Goal: Book appointment/travel/reservation

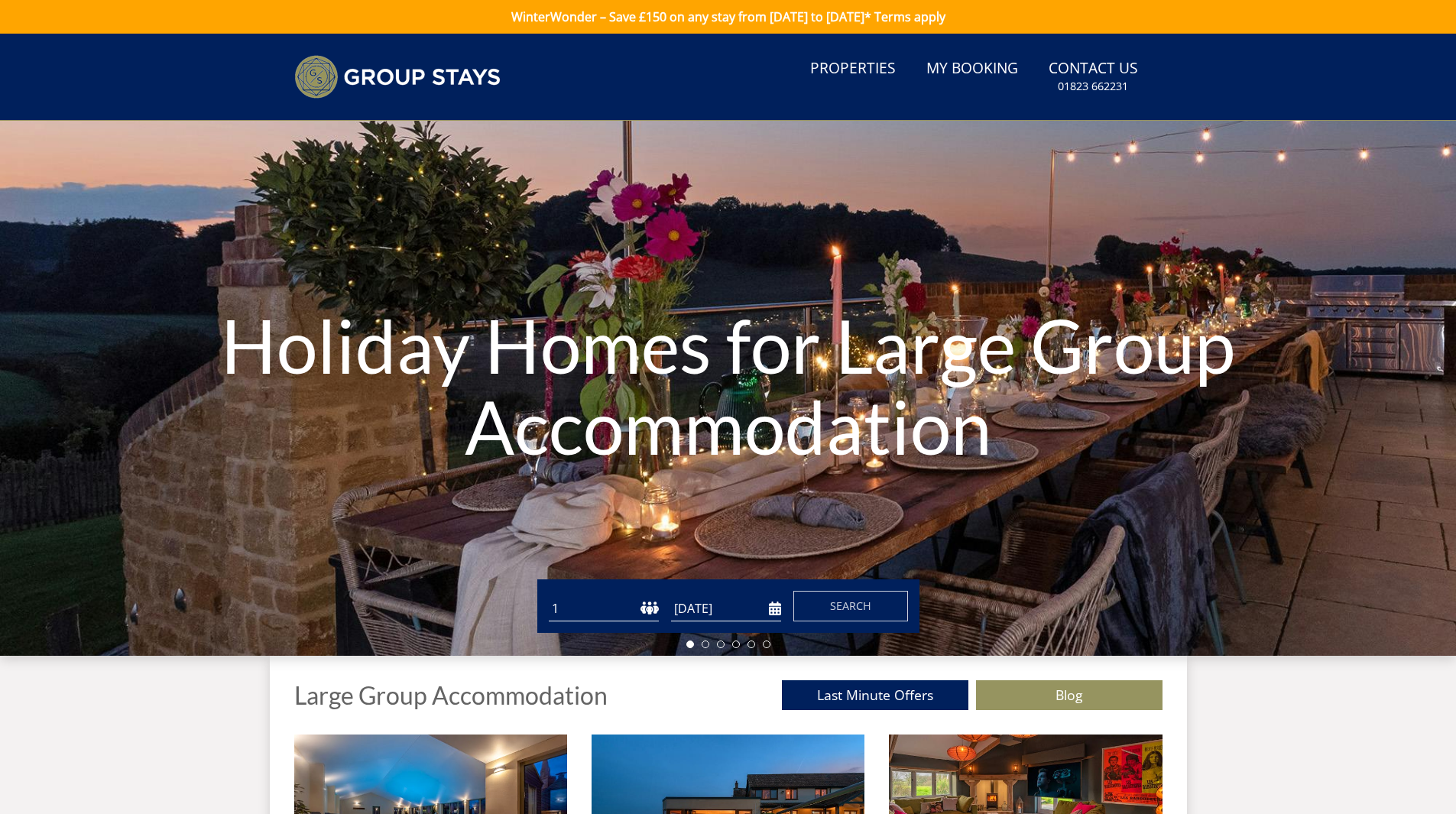
click at [768, 608] on input "[DATE]" at bounding box center [726, 609] width 110 height 25
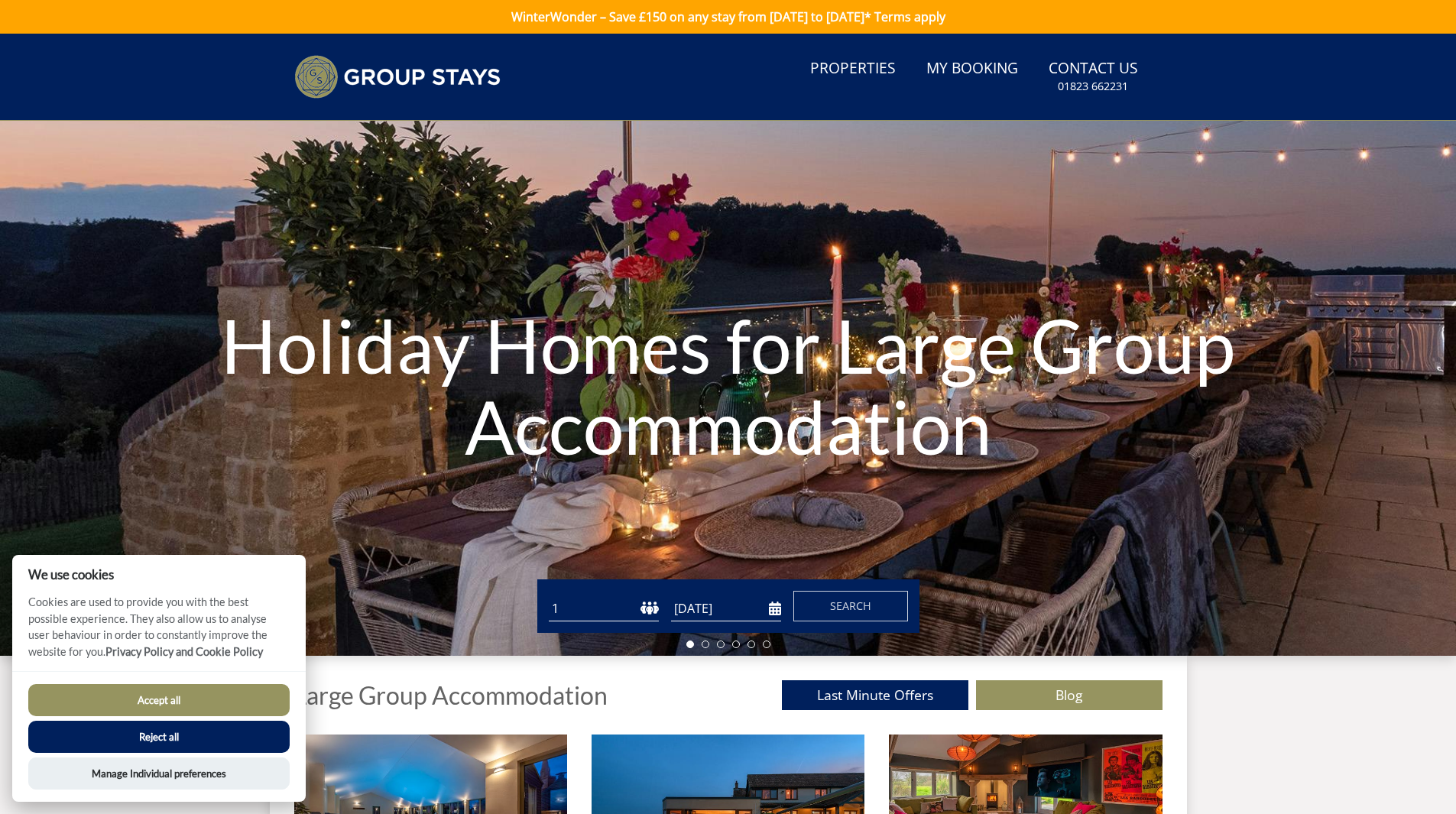
click at [776, 609] on input "[DATE]" at bounding box center [726, 609] width 110 height 25
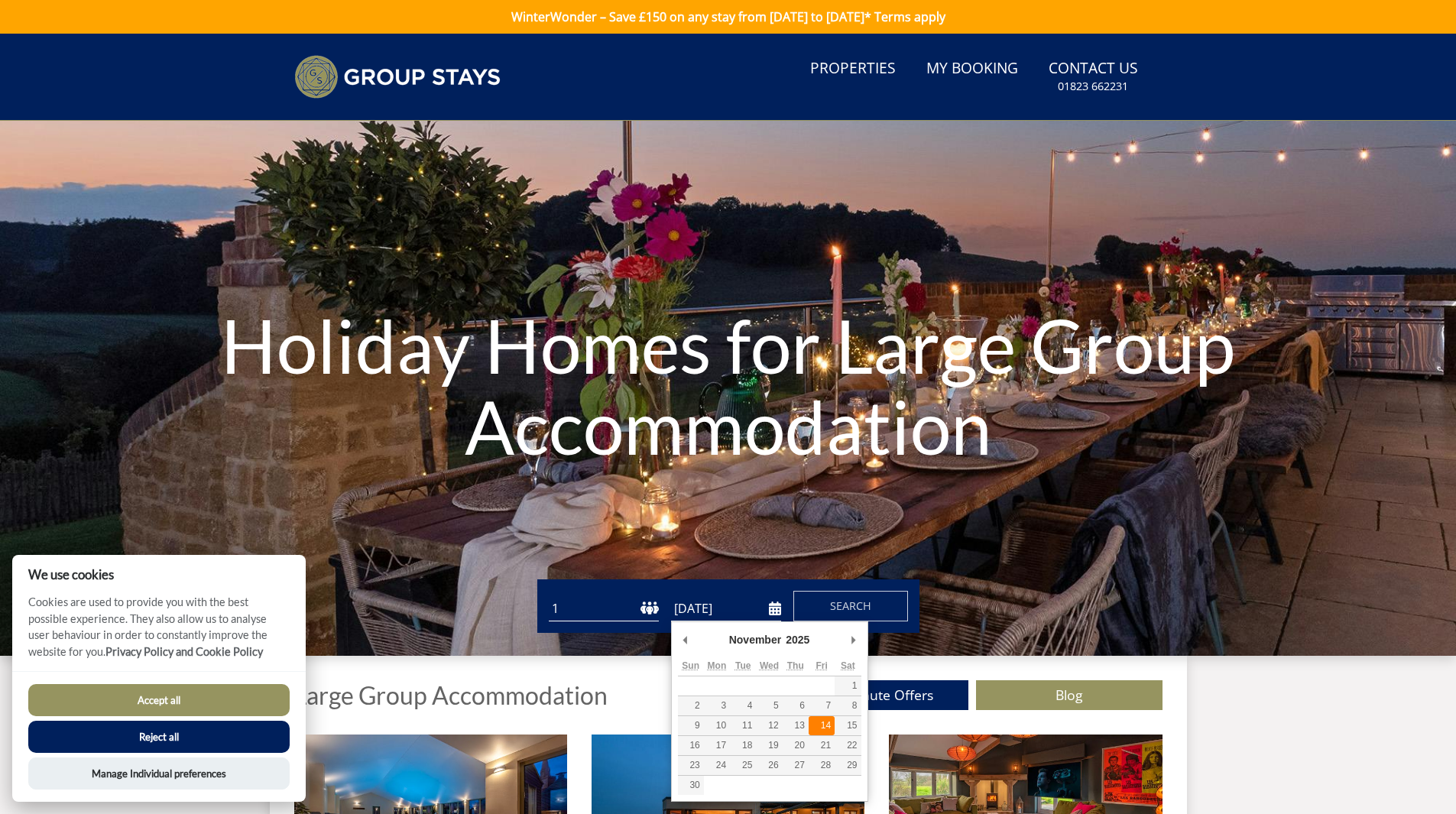
type input "[DATE]"
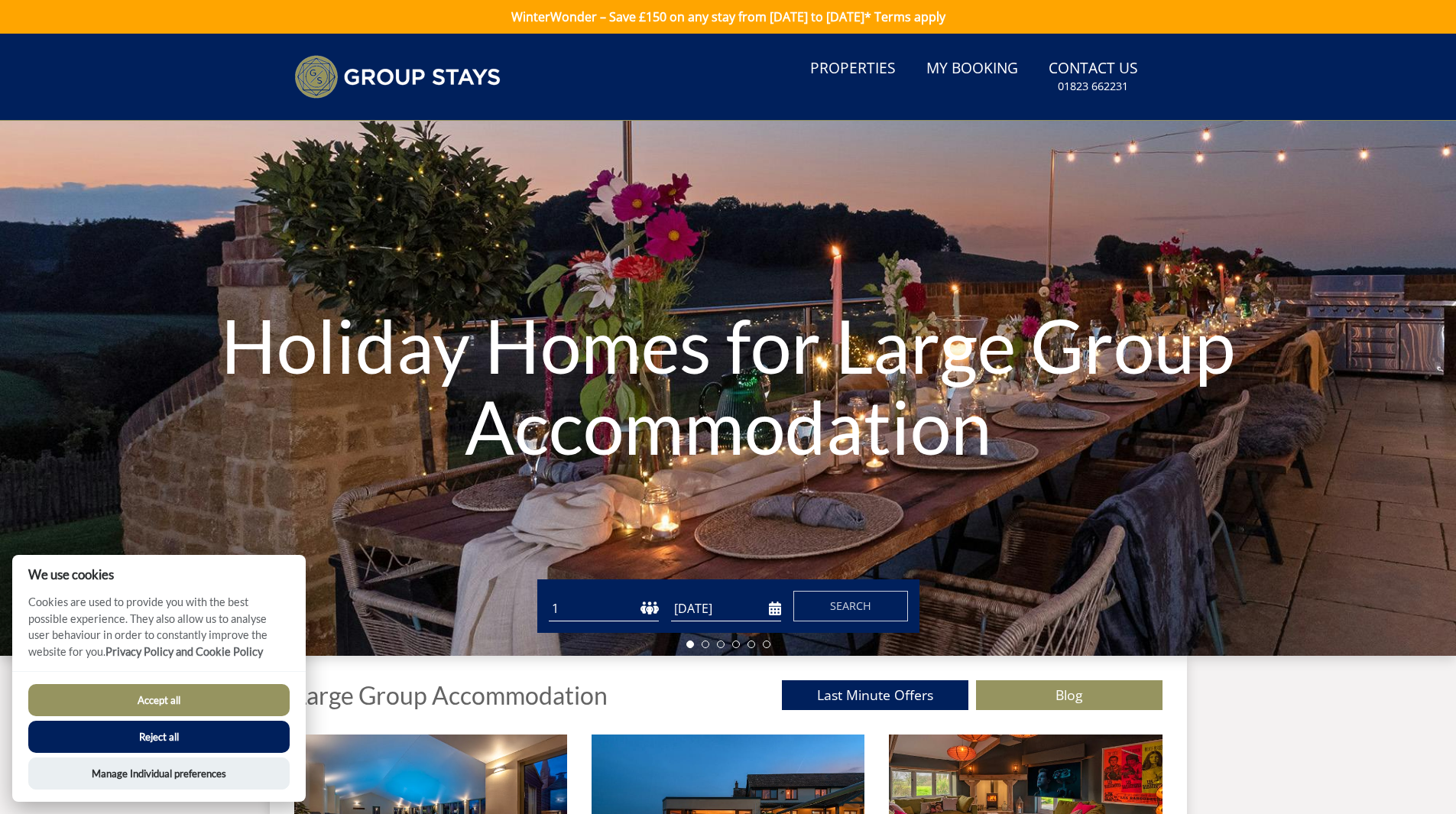
click at [657, 605] on select "1 2 3 4 5 6 7 8 9 10 11 12 13 14 15 16 17 18 19 20 21 22 23 24 25 26 27 28 29 3…" at bounding box center [604, 609] width 110 height 25
select select "8"
click at [549, 597] on select "1 2 3 4 5 6 7 8 9 10 11 12 13 14 15 16 17 18 19 20 21 22 23 24 25 26 27 28 29 3…" at bounding box center [604, 609] width 110 height 25
click at [775, 616] on input "[DATE]" at bounding box center [726, 609] width 110 height 25
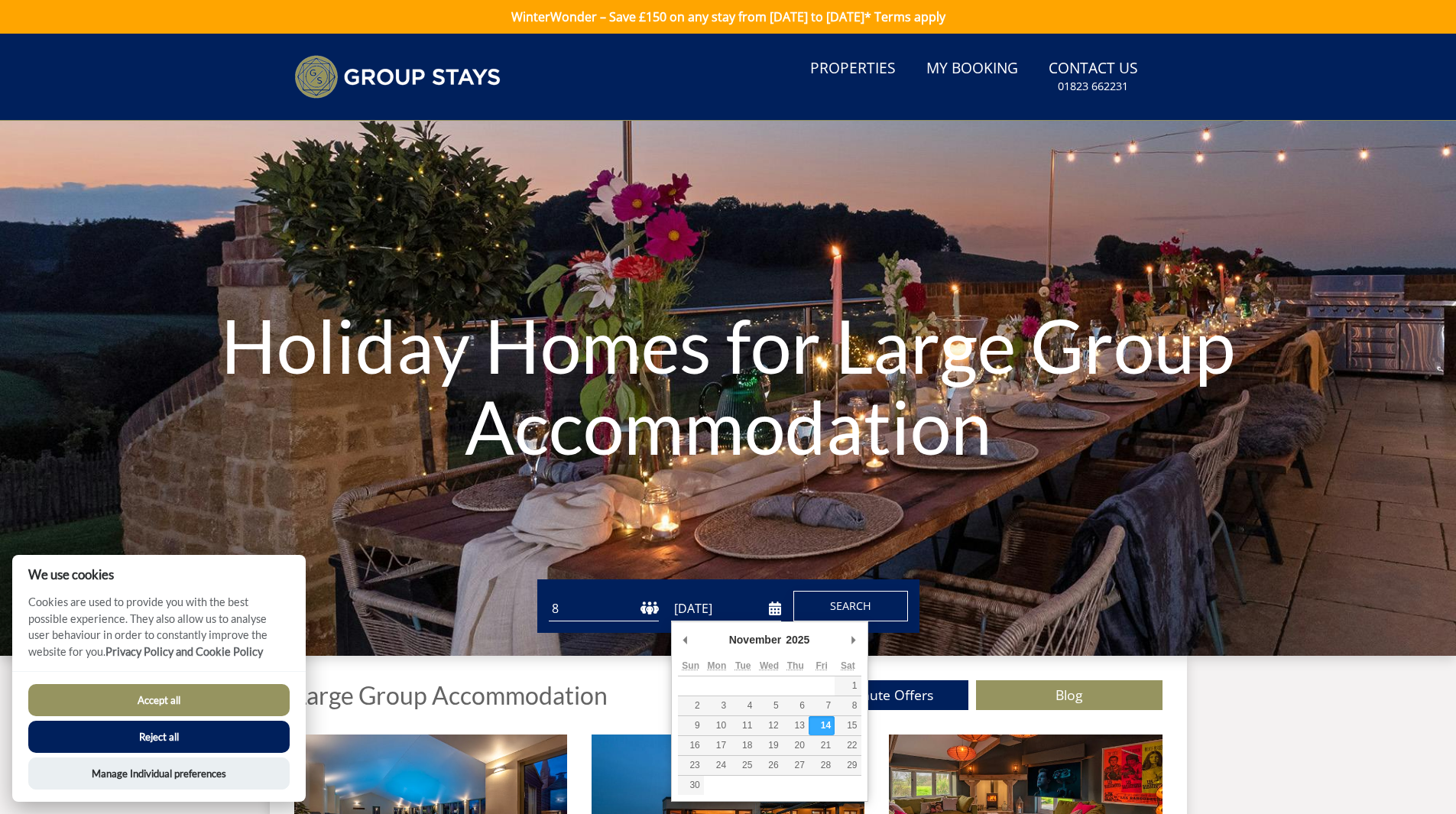
click at [844, 606] on span "Search" at bounding box center [851, 605] width 42 height 14
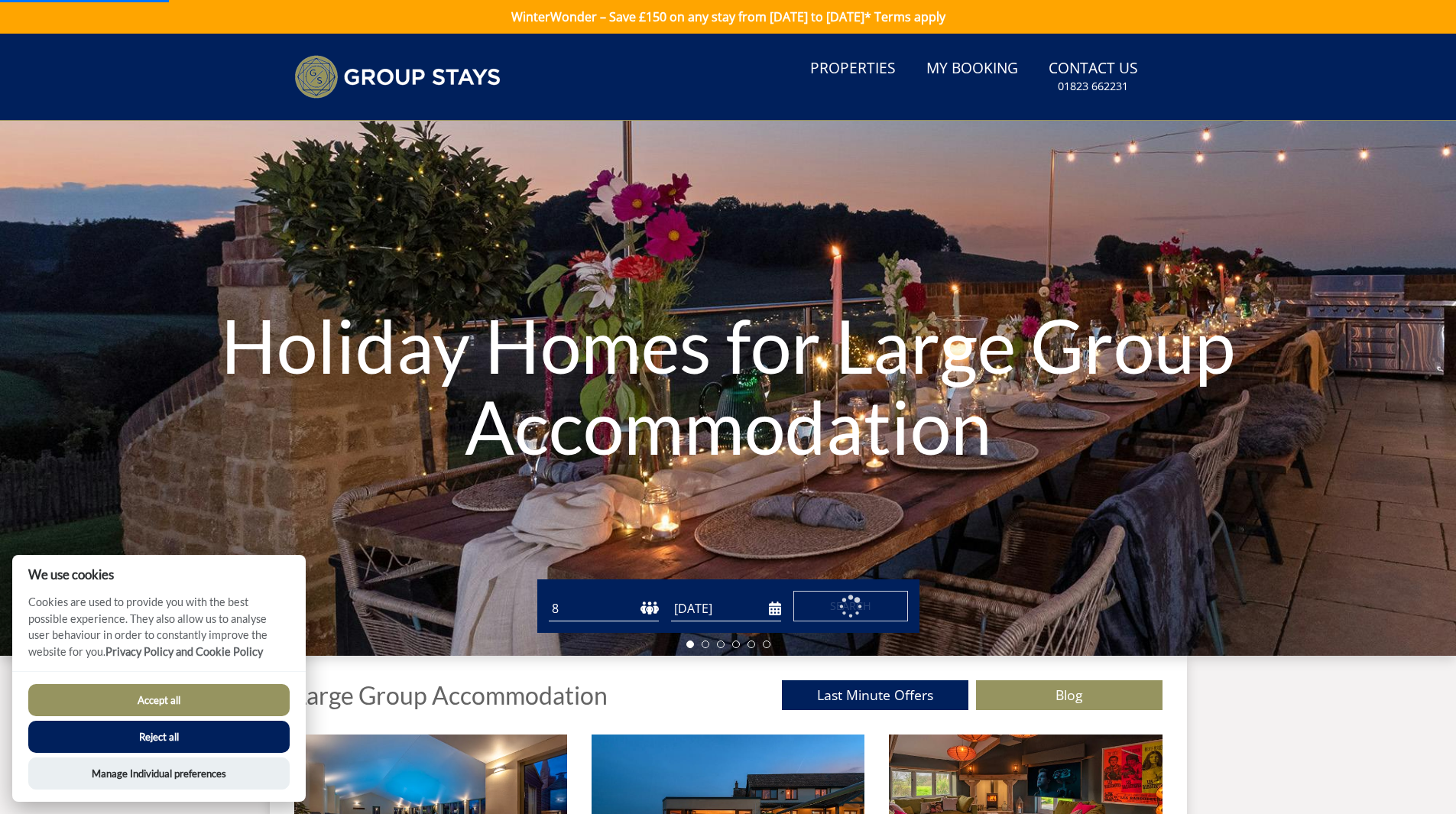
click at [234, 689] on button "Accept all" at bounding box center [159, 700] width 262 height 32
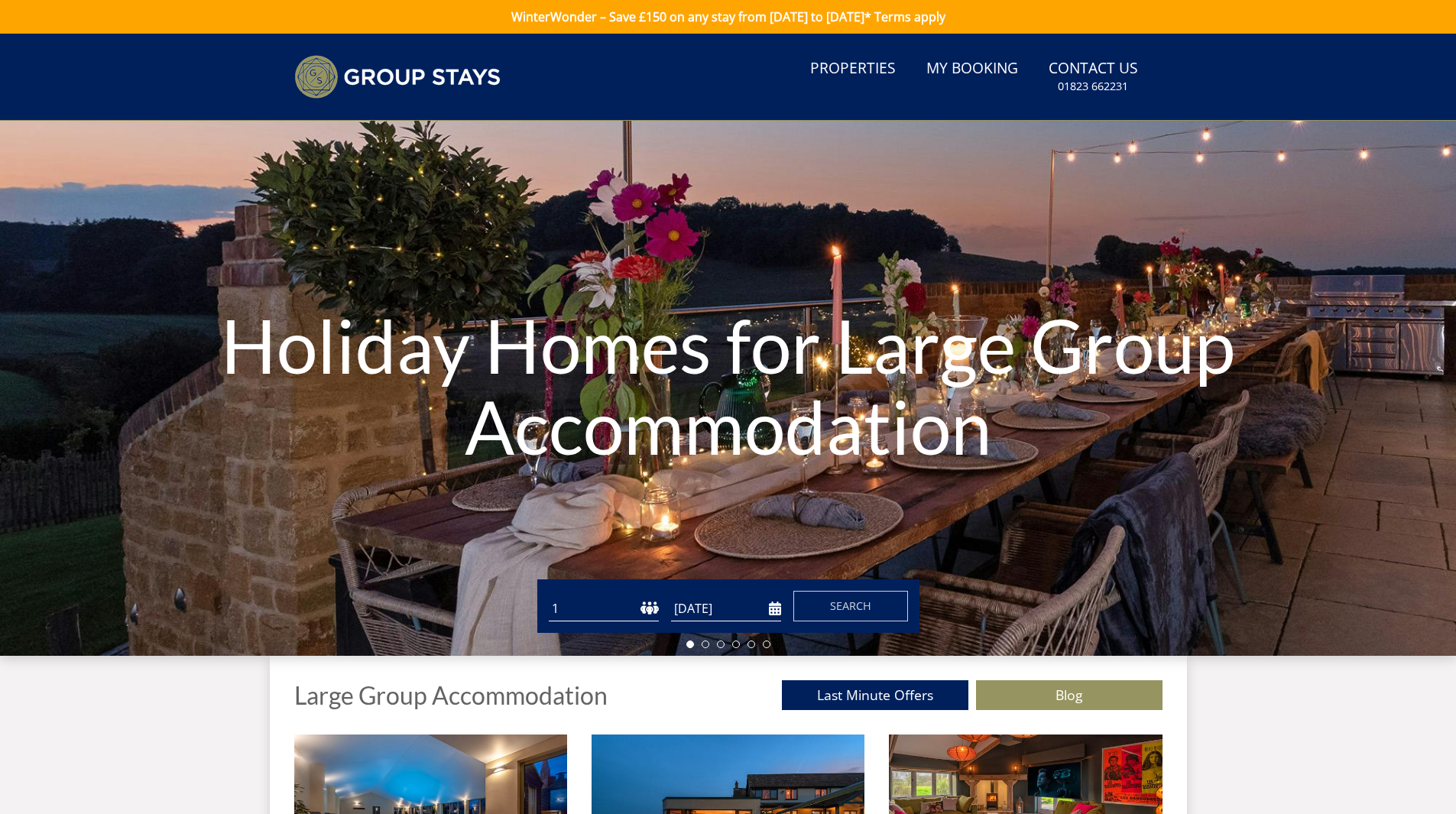
click at [638, 606] on select "1 2 3 4 5 6 7 8 9 10 11 12 13 14 15 16 17 18 19 20 21 22 23 24 25 26 27 28 29 3…" at bounding box center [604, 609] width 110 height 25
select select "8"
click at [549, 597] on select "1 2 3 4 5 6 7 8 9 10 11 12 13 14 15 16 17 18 19 20 21 22 23 24 25 26 27 28 29 3…" at bounding box center [604, 609] width 110 height 25
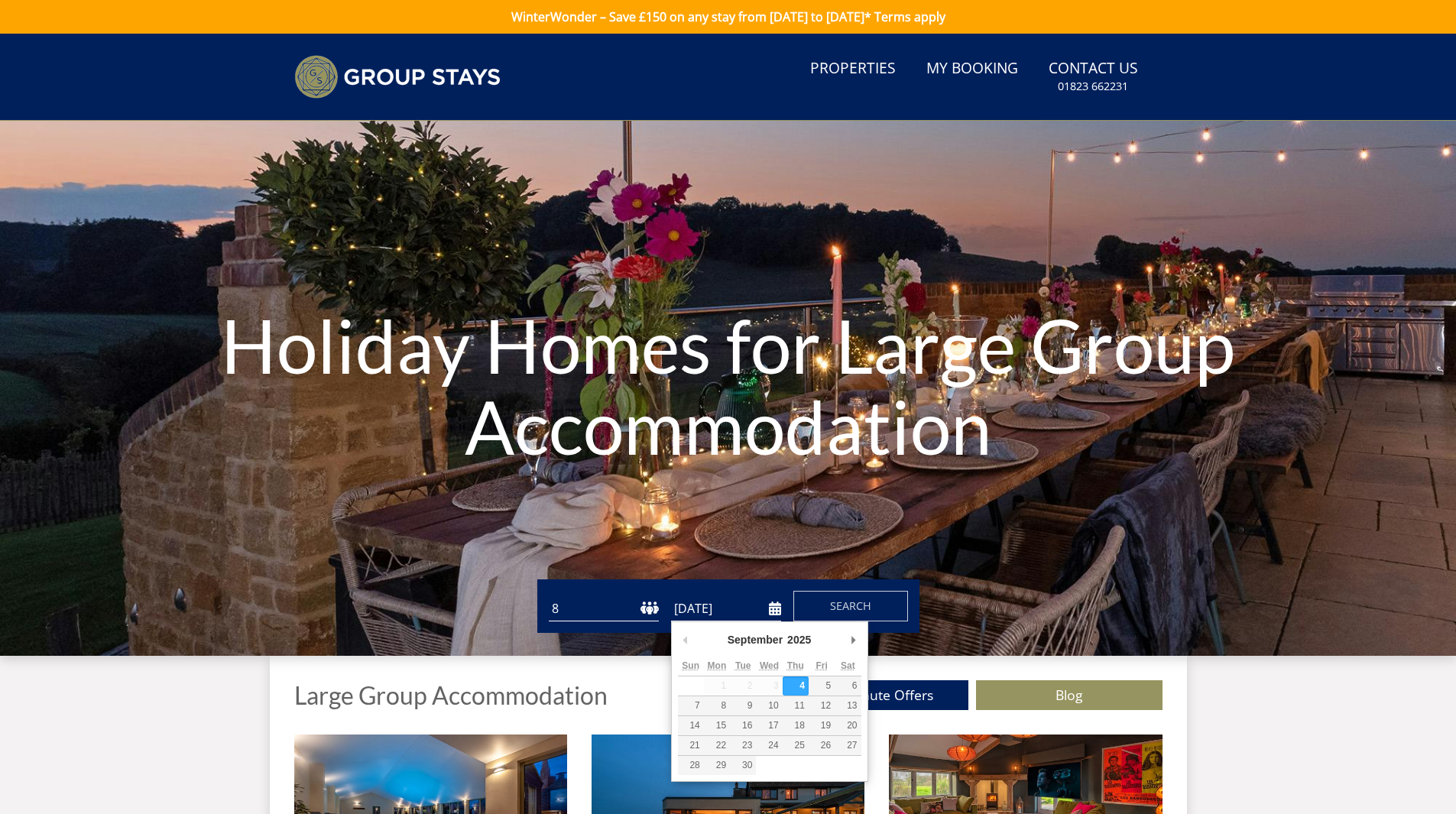
click at [765, 609] on input "[DATE]" at bounding box center [726, 609] width 110 height 25
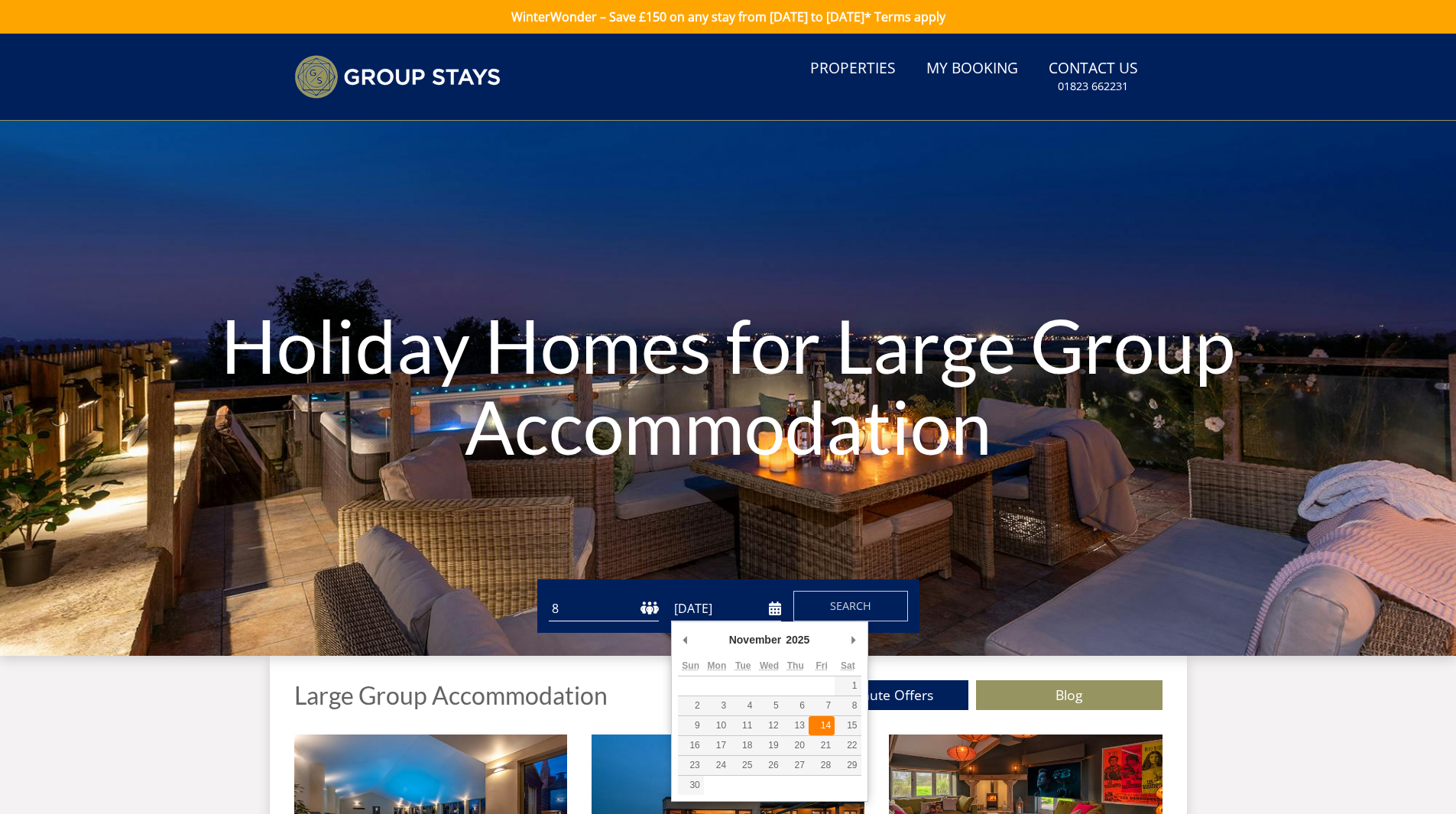
type input "[DATE]"
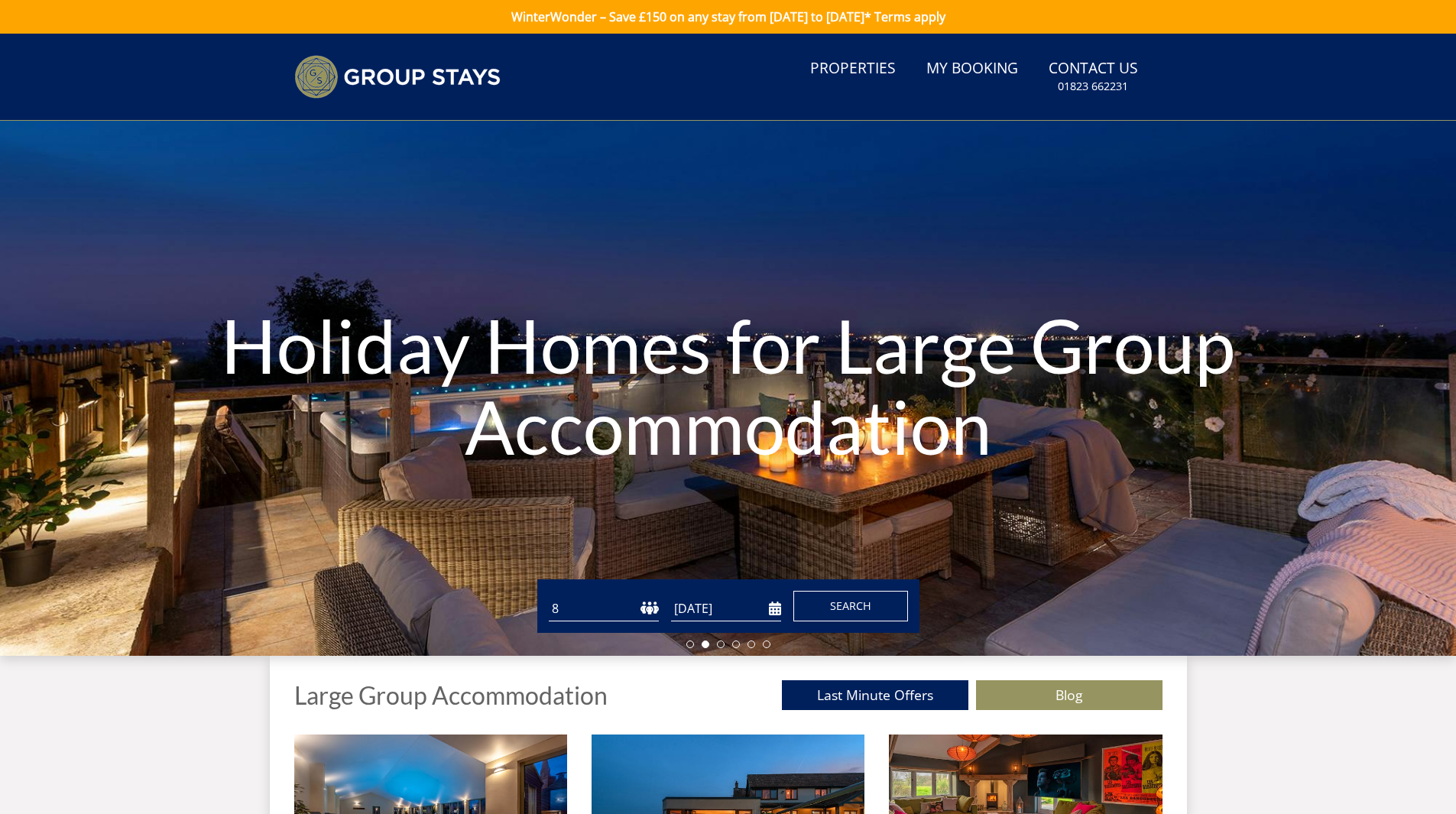
click at [836, 610] on span "Search" at bounding box center [851, 605] width 42 height 14
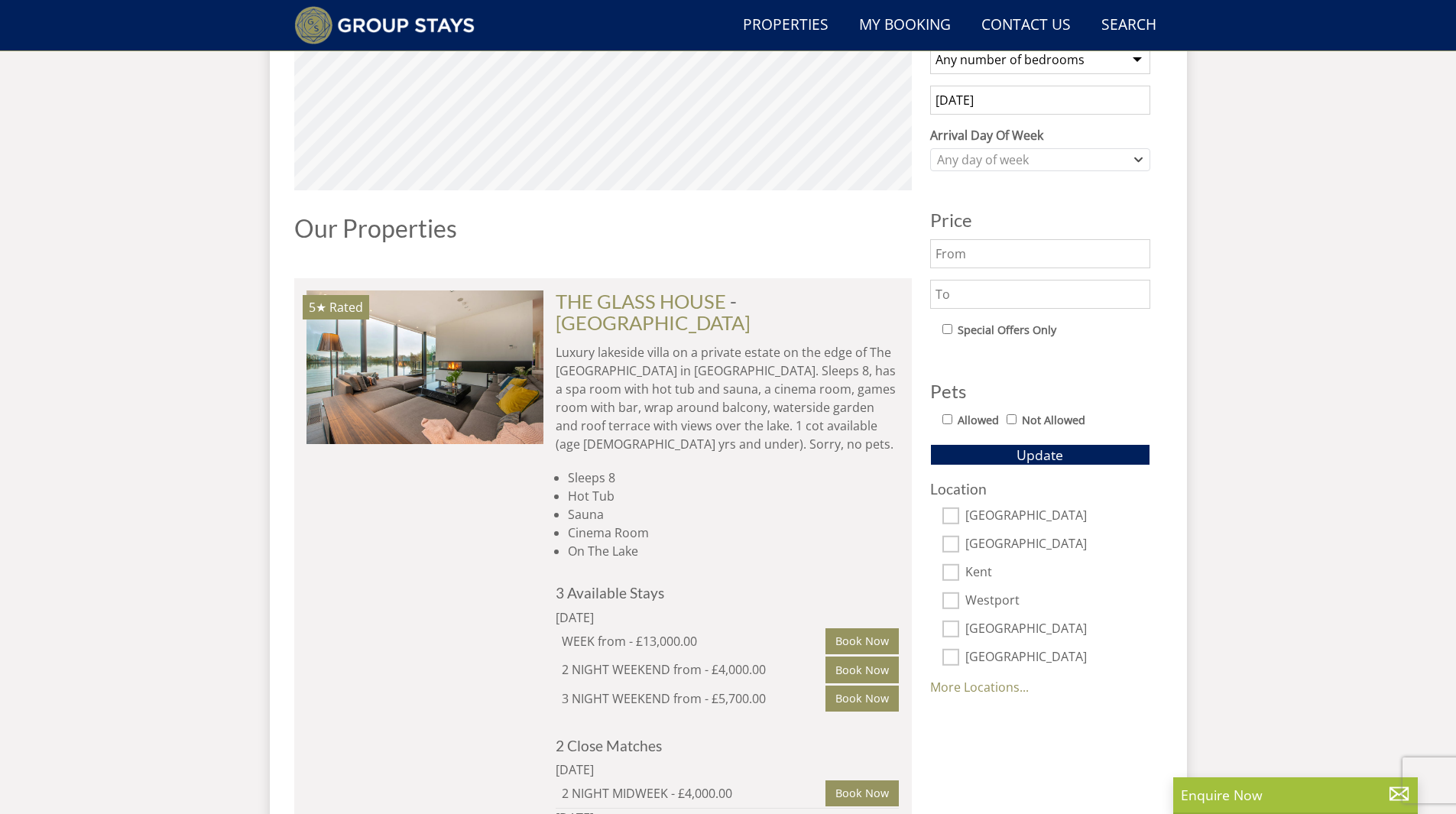
scroll to position [595, 0]
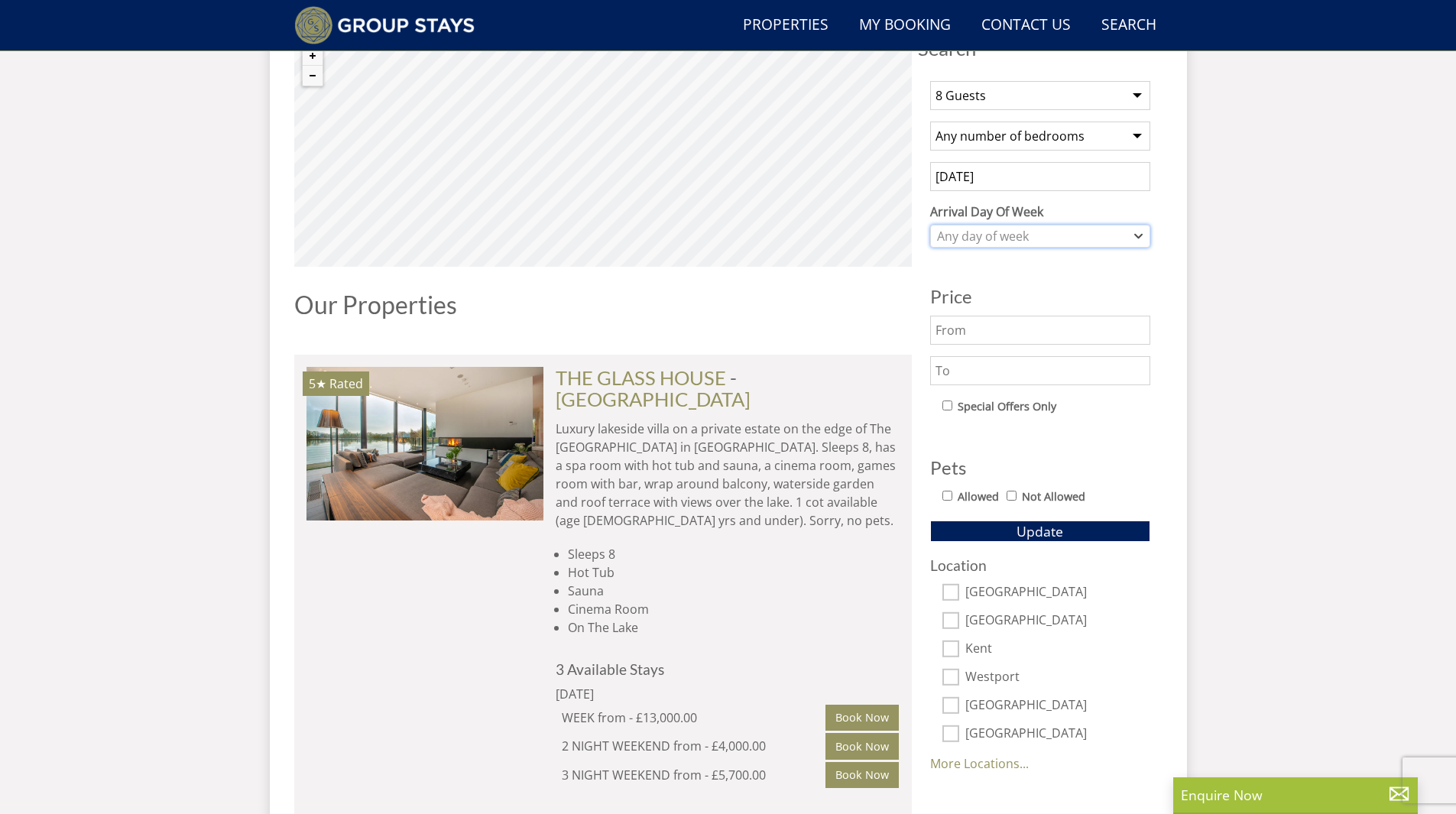
click at [1033, 237] on div "Any day of week" at bounding box center [1032, 236] width 198 height 17
click at [979, 369] on div "[DATE]" at bounding box center [1040, 364] width 218 height 26
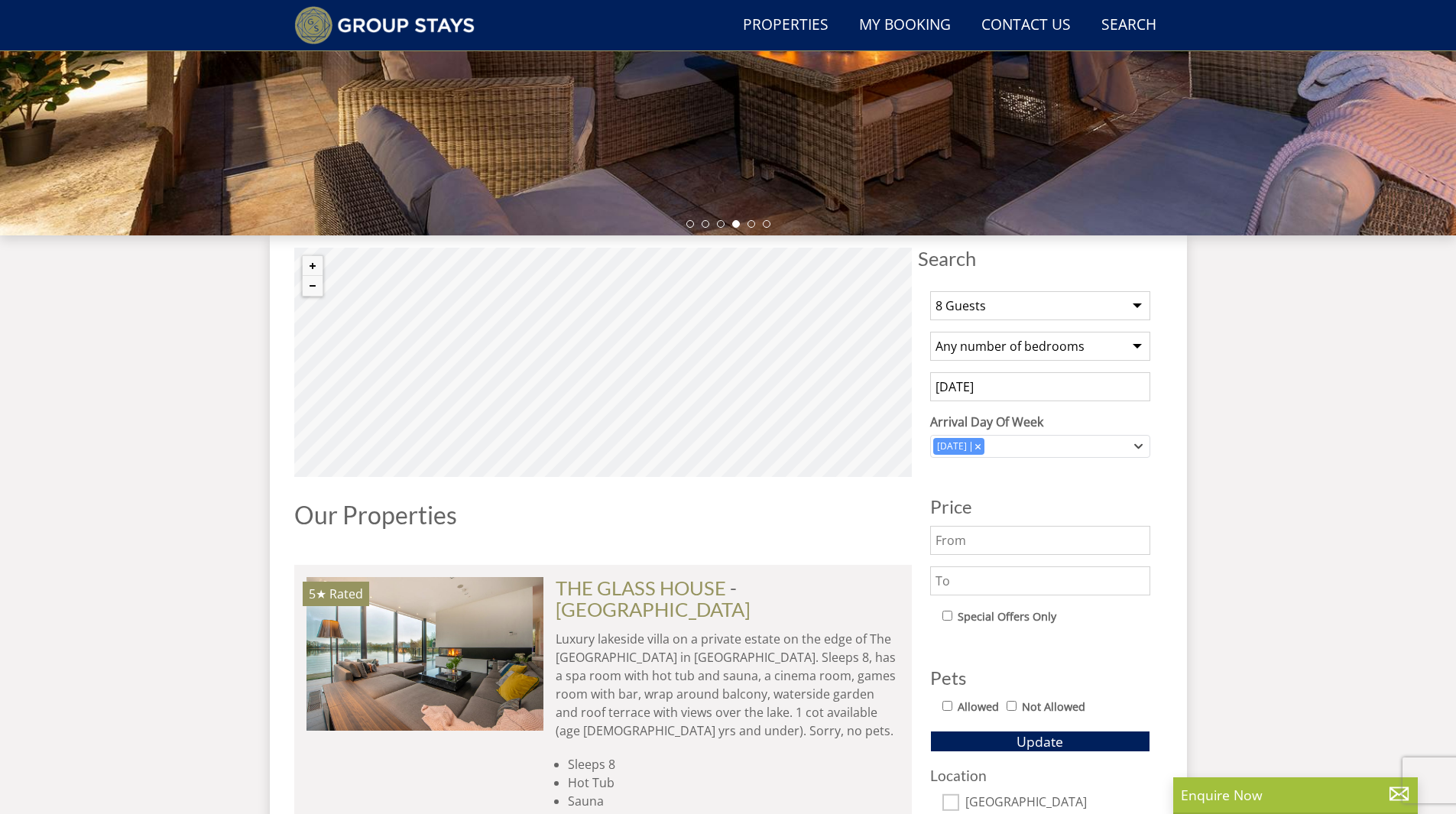
scroll to position [442, 0]
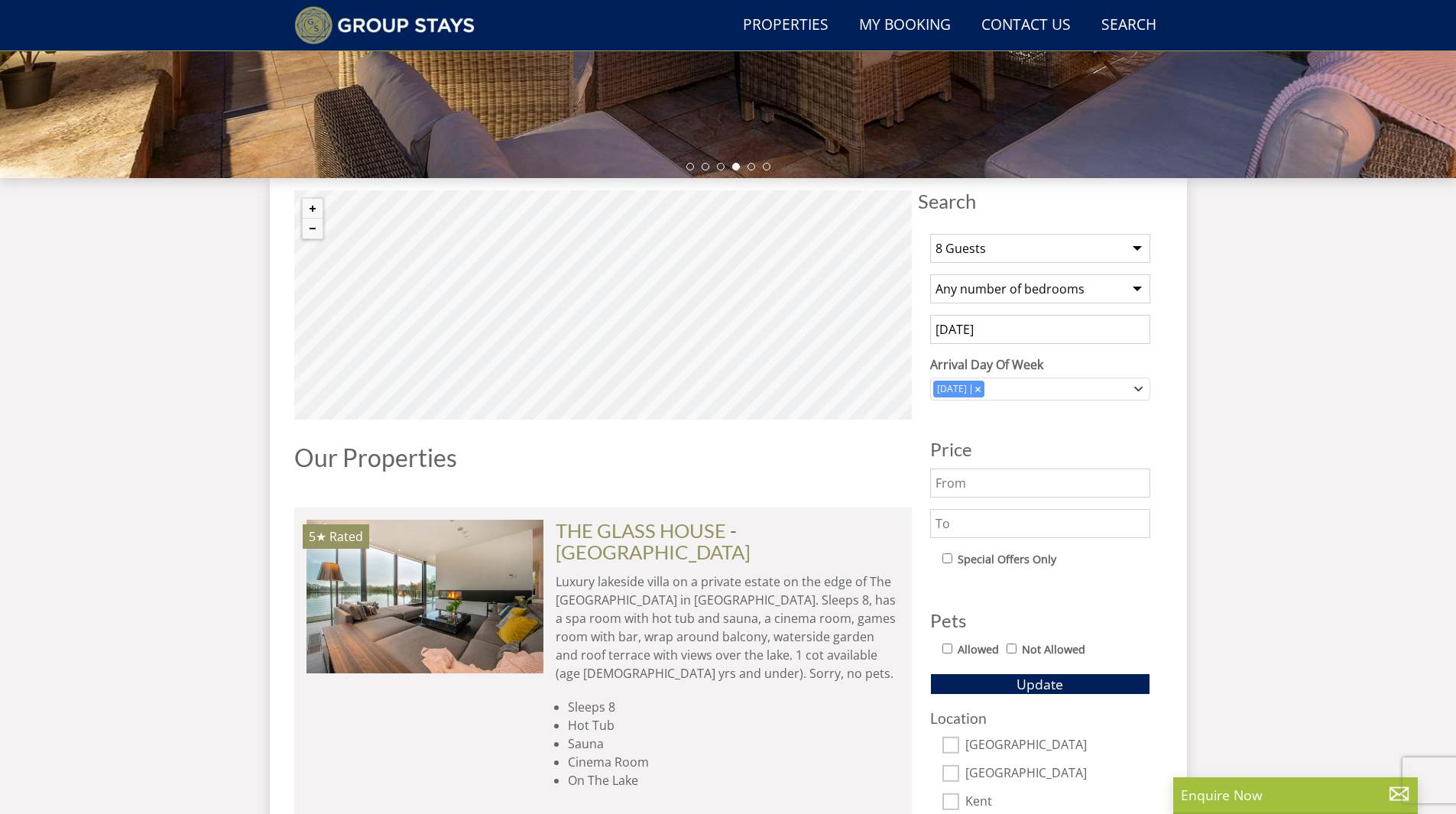
click at [986, 517] on input "text" at bounding box center [1040, 524] width 220 height 29
type input "1600"
click at [993, 684] on button "Update" at bounding box center [1040, 684] width 220 height 21
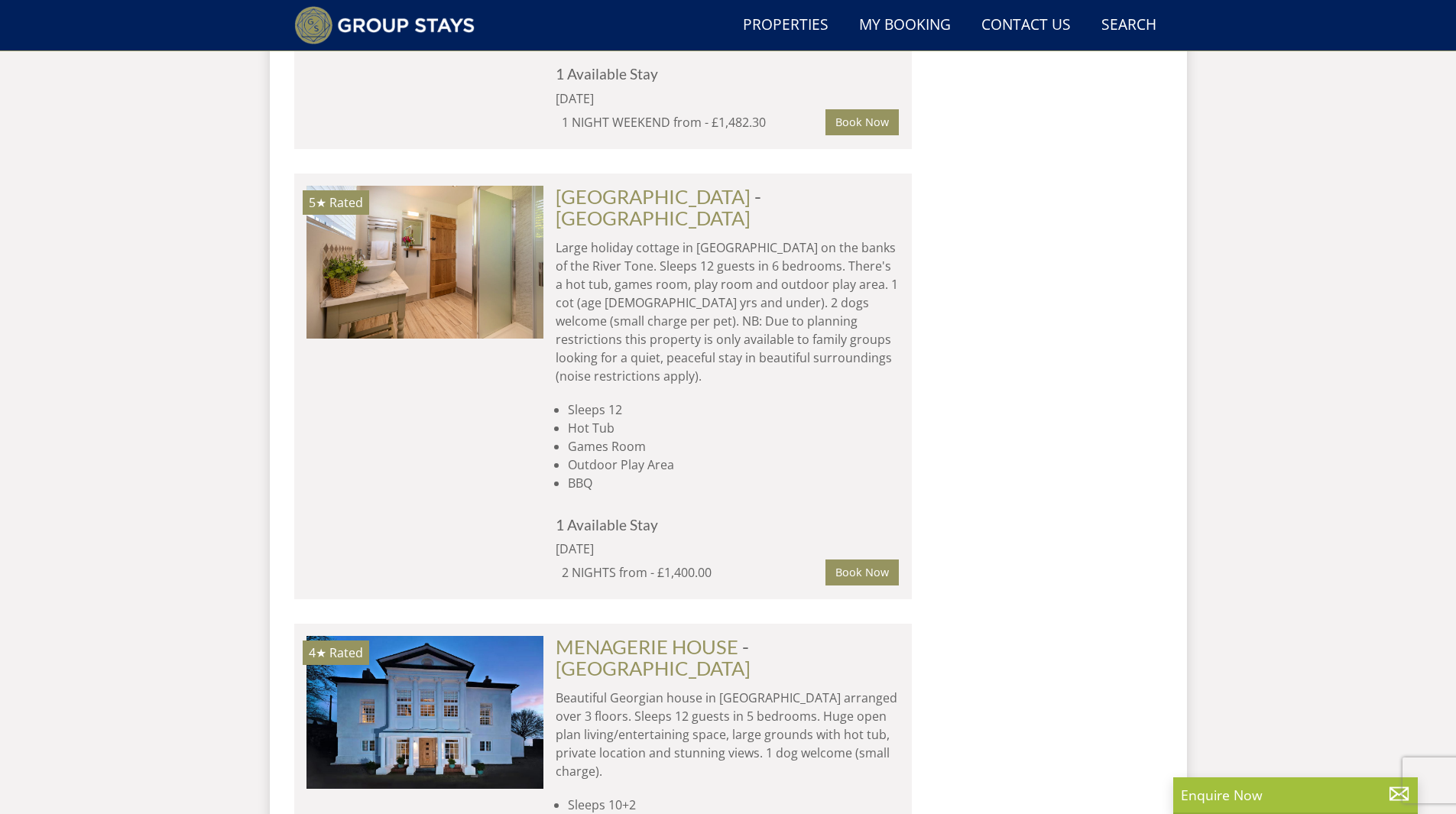
scroll to position [968, 0]
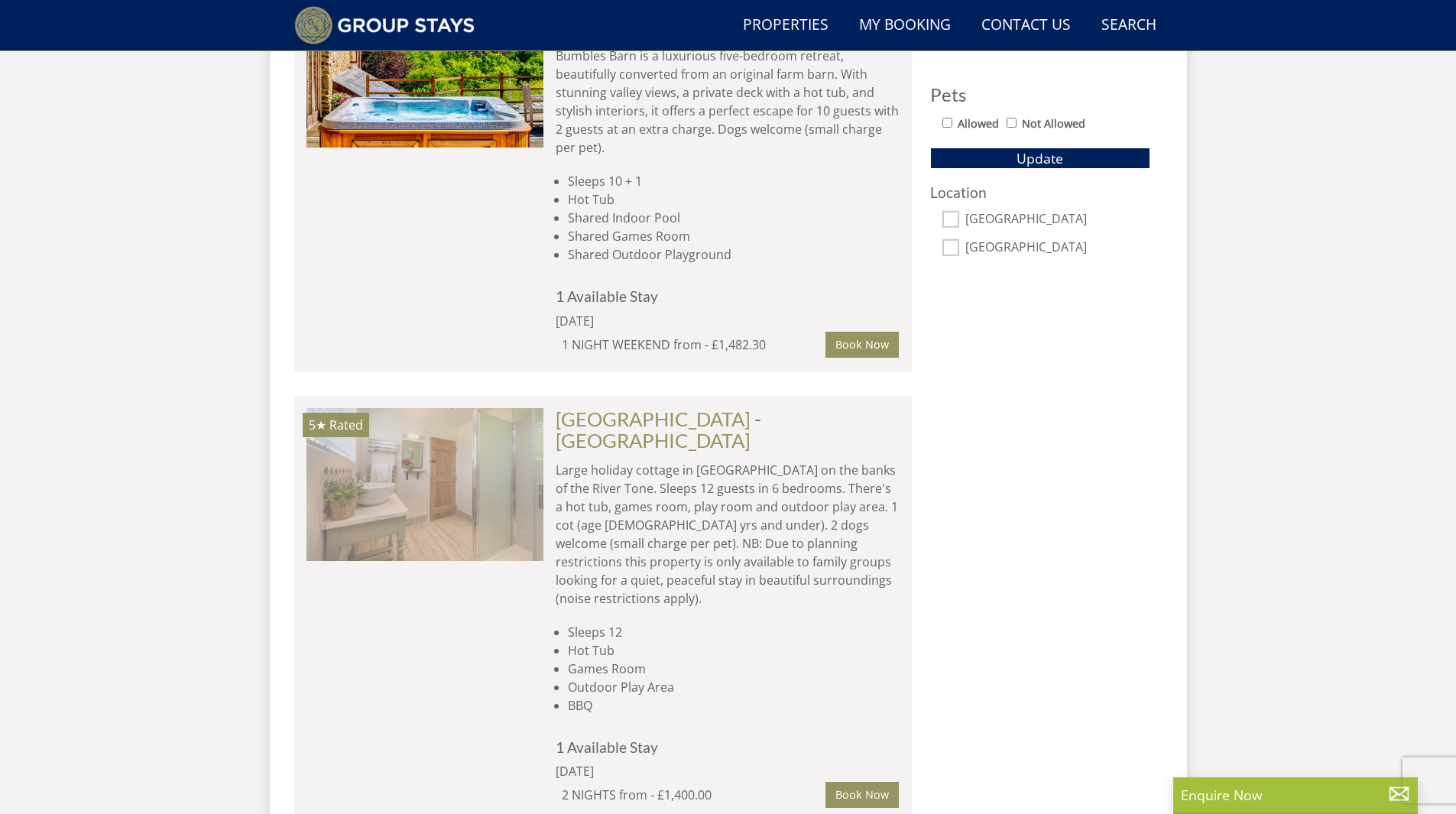
click at [485, 444] on img at bounding box center [424, 485] width 237 height 153
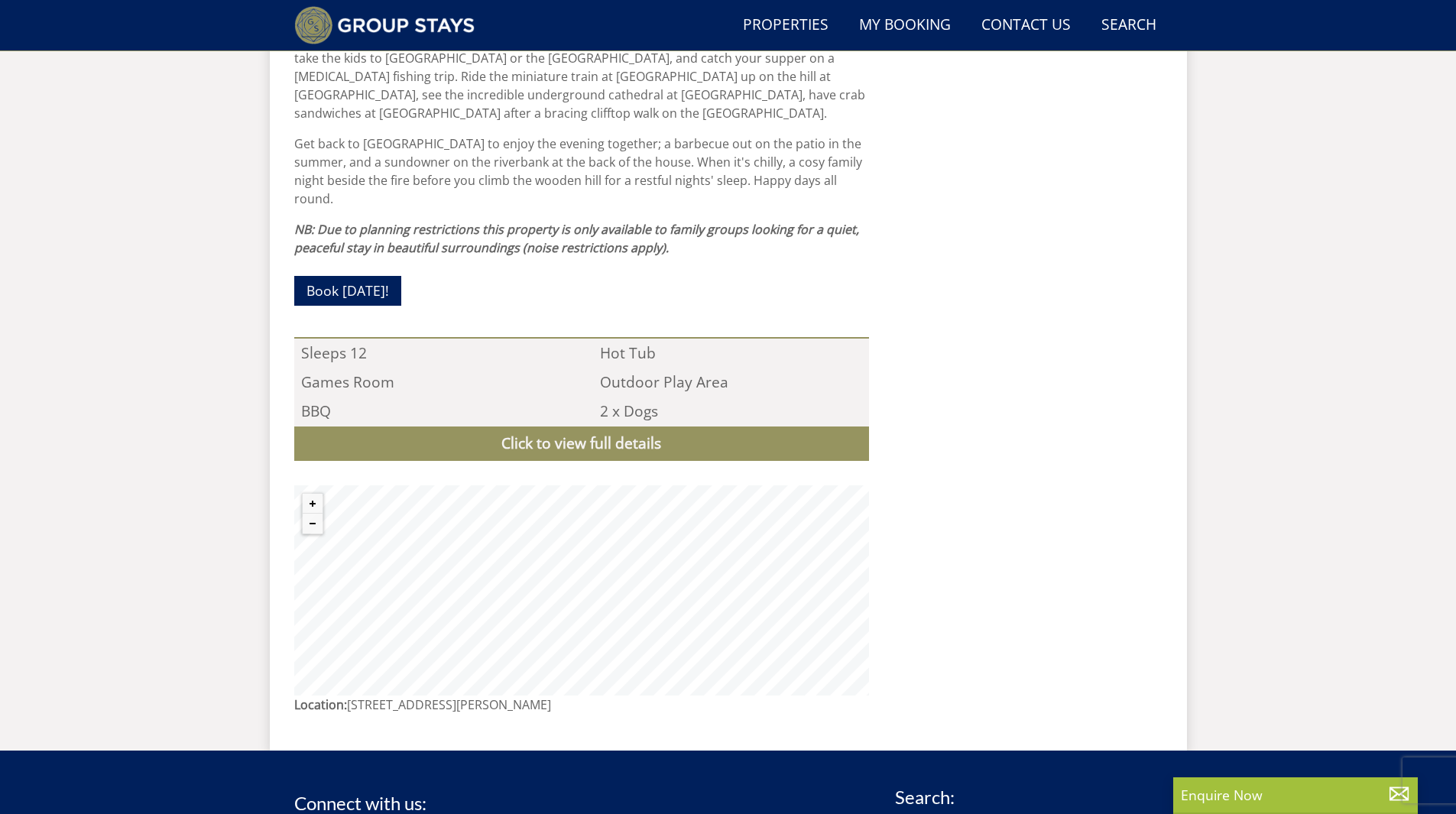
scroll to position [1515, 0]
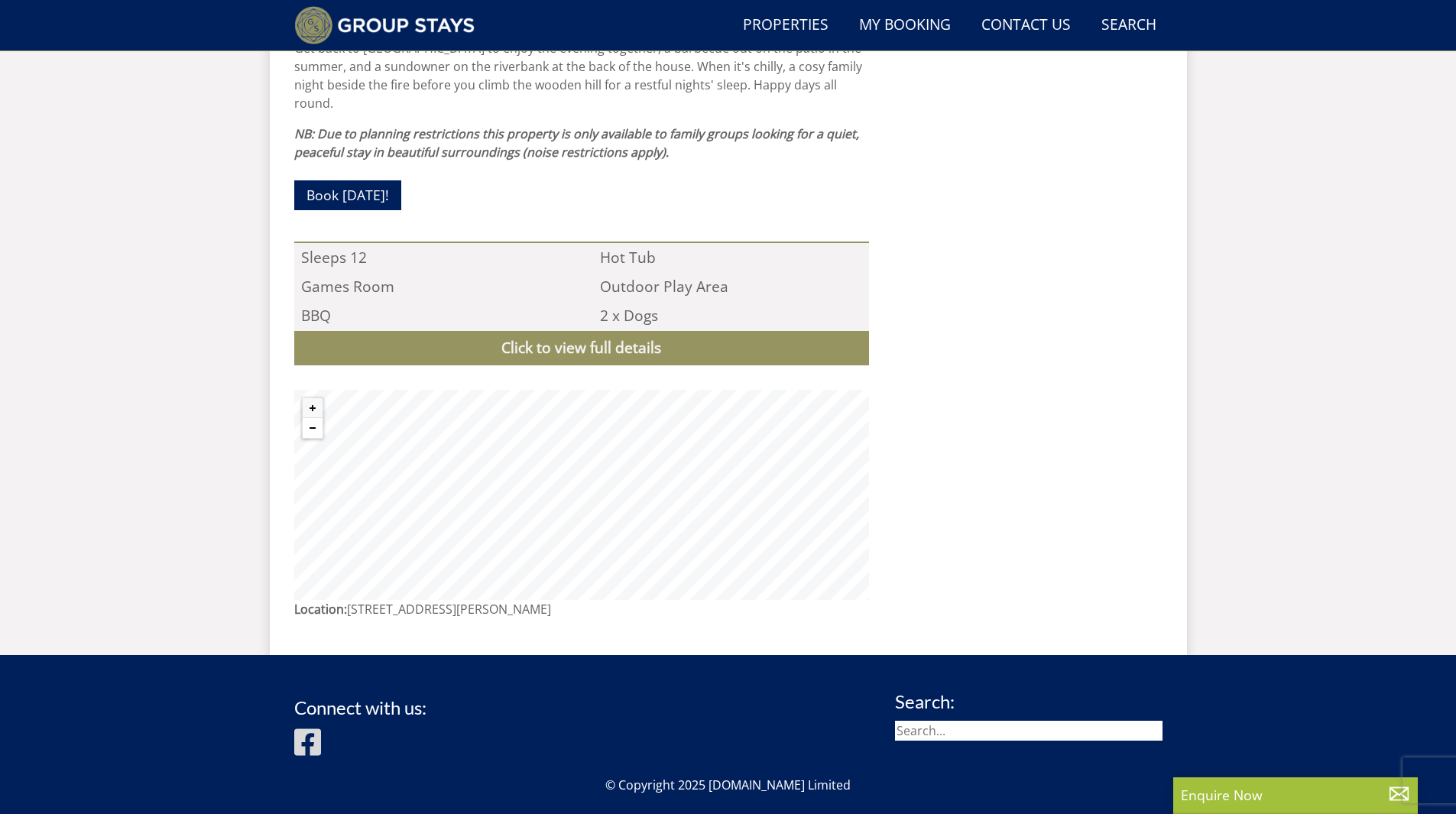
click at [312, 418] on button "Zoom out" at bounding box center [312, 428] width 20 height 20
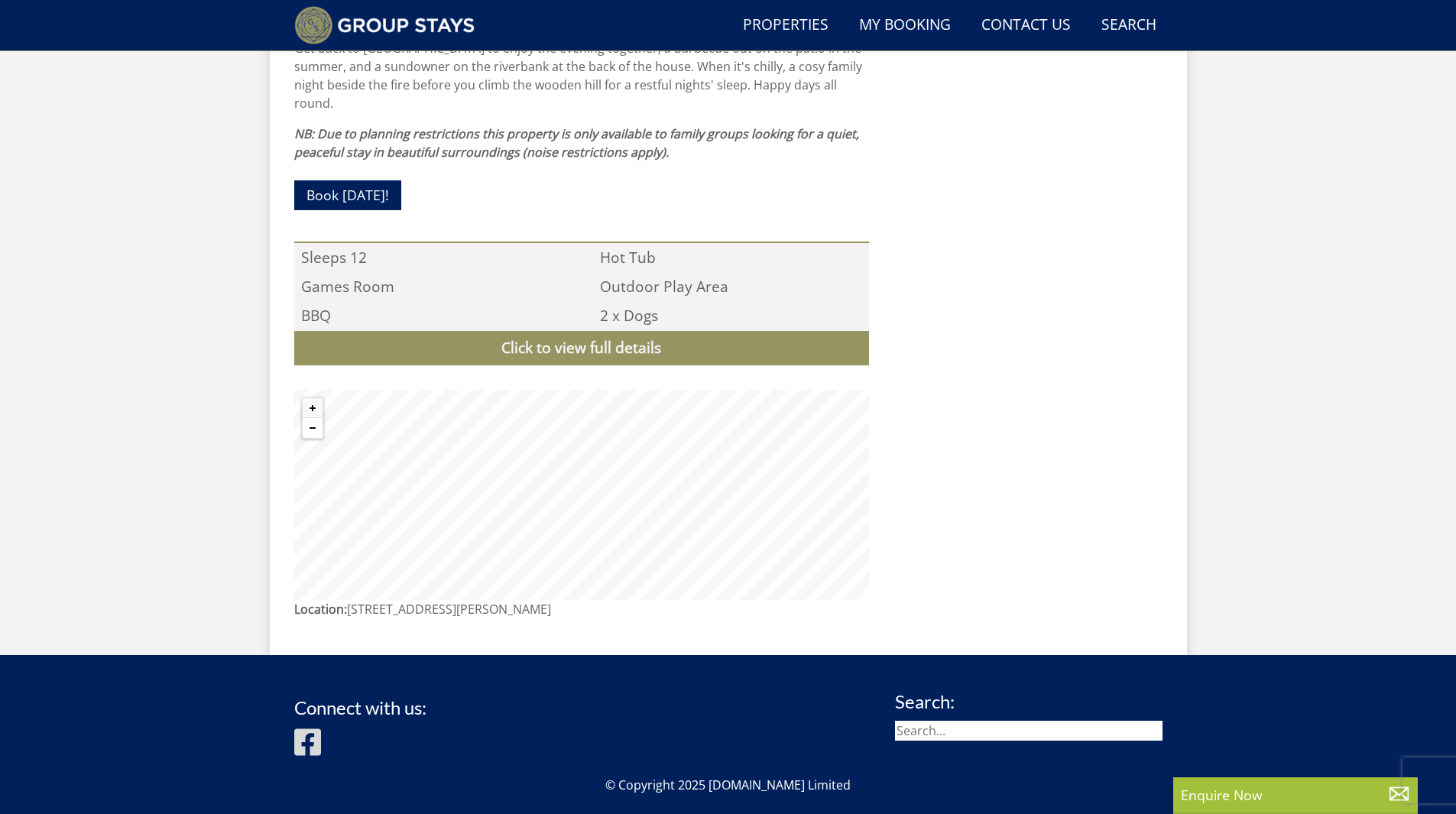
click at [312, 418] on button "Zoom out" at bounding box center [312, 428] width 20 height 20
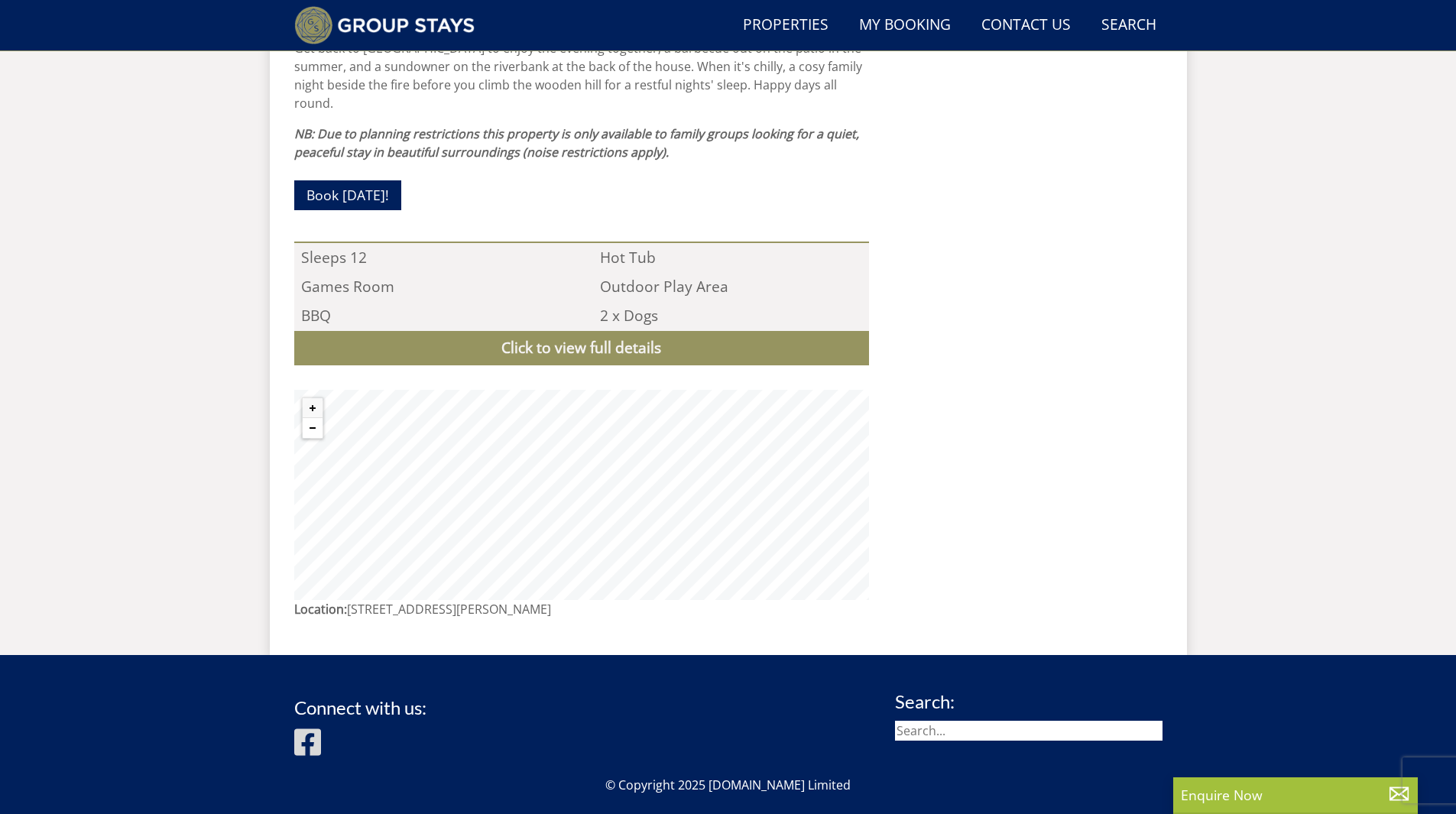
click at [312, 418] on button "Zoom out" at bounding box center [312, 428] width 20 height 20
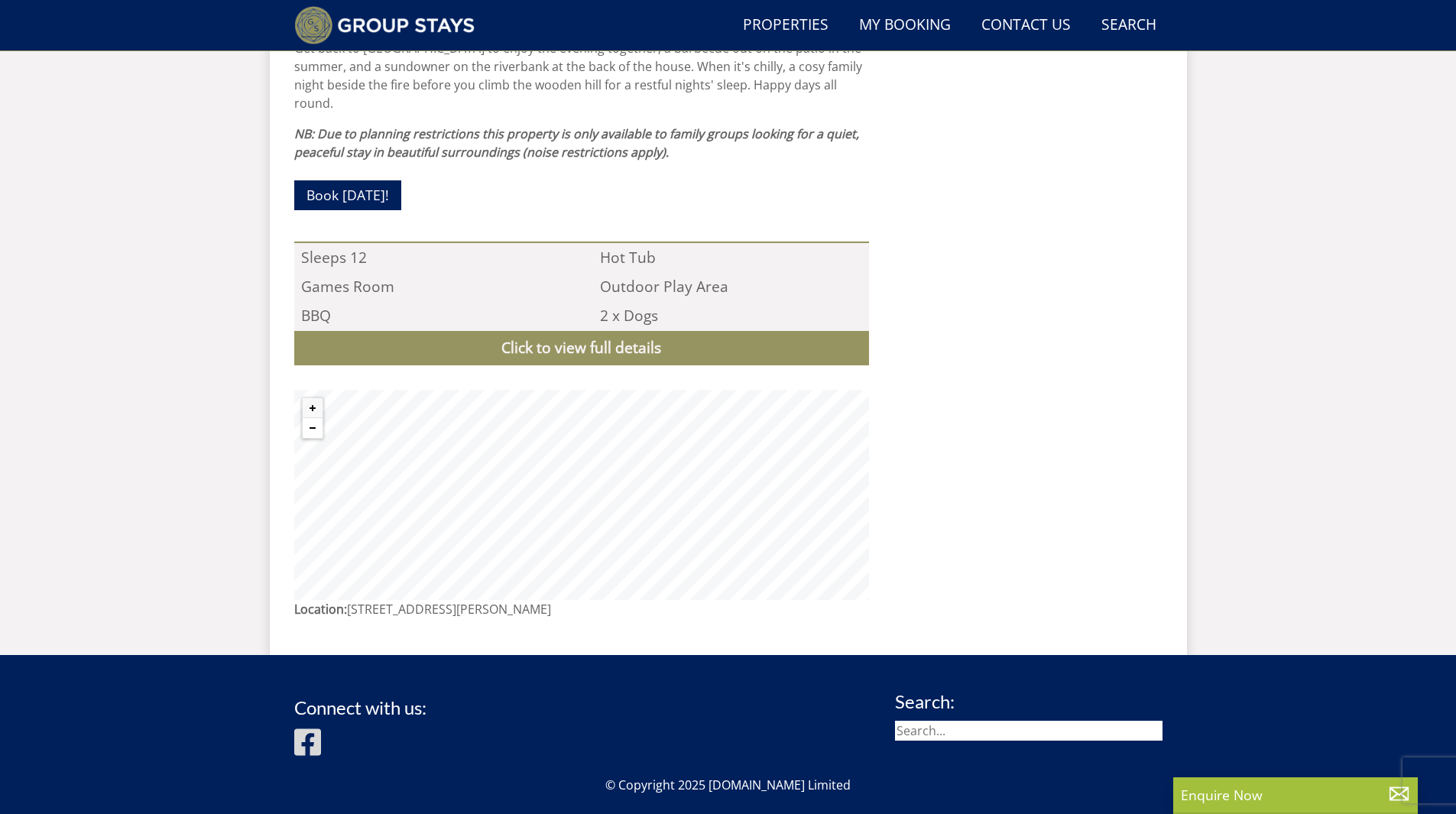
click at [312, 418] on button "Zoom out" at bounding box center [312, 428] width 20 height 20
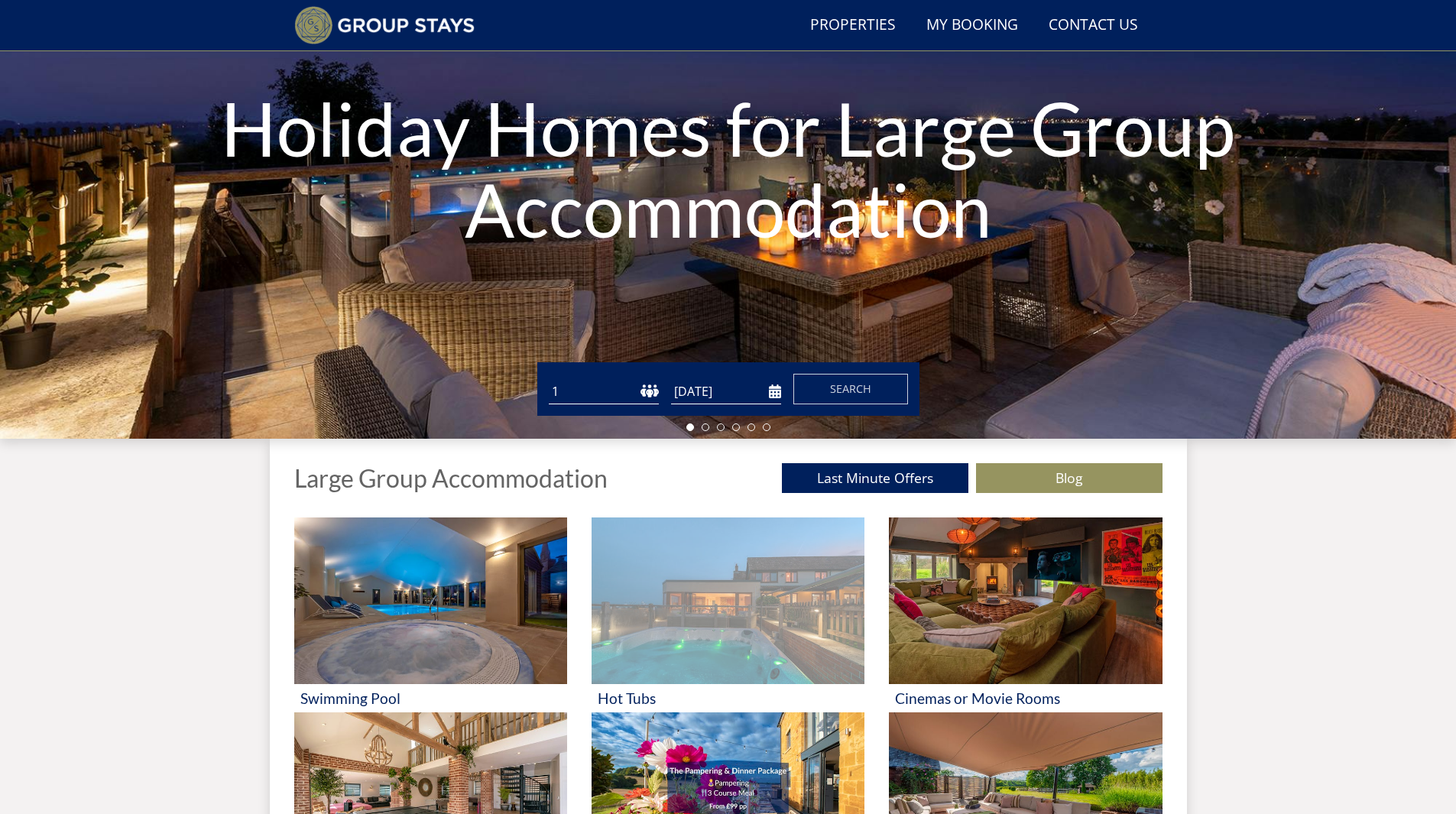
scroll to position [270, 0]
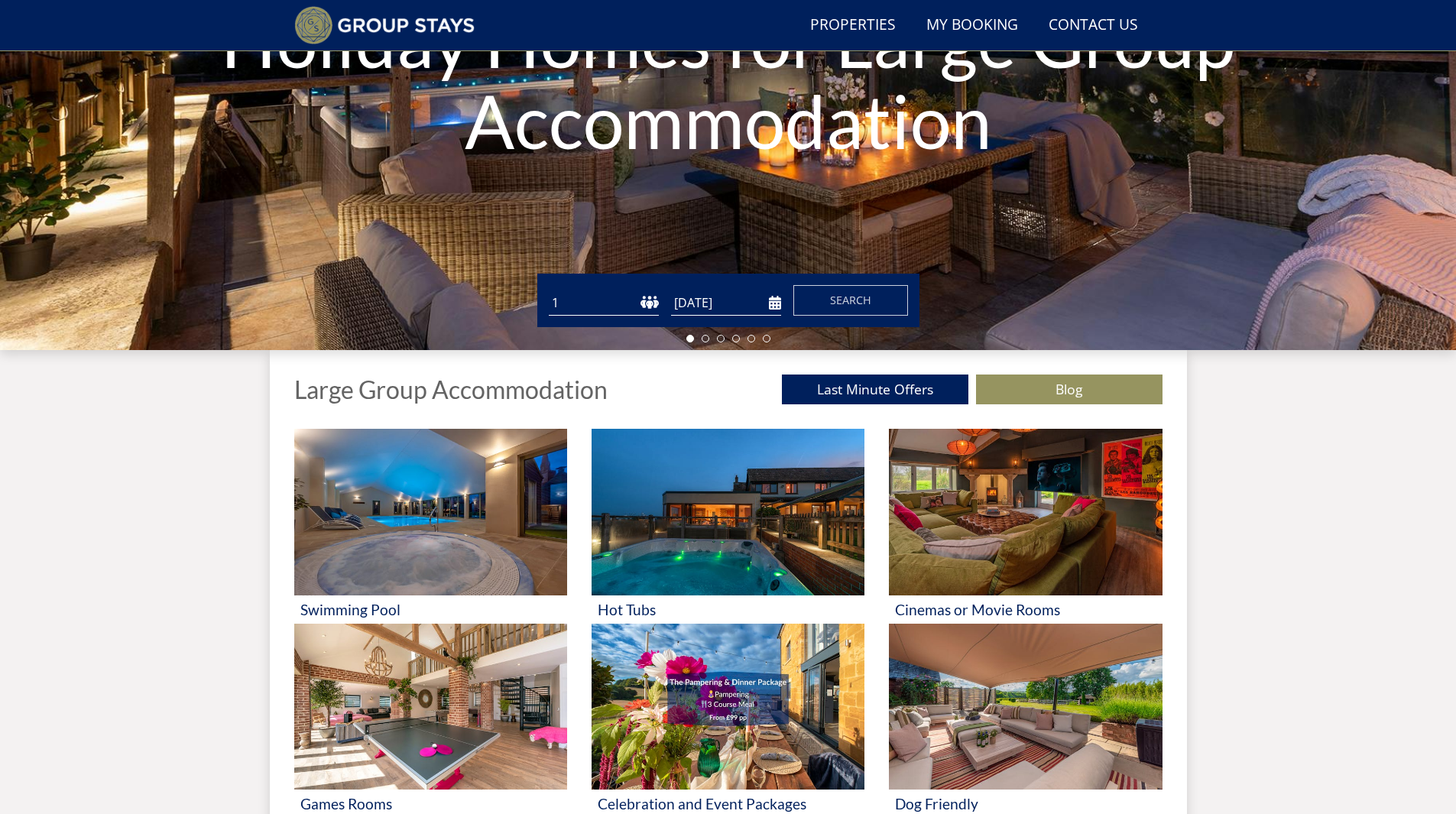
click at [640, 298] on select "1 2 3 4 5 6 7 8 9 10 11 12 13 14 15 16 17 18 19 20 21 22 23 24 25 26 27 28 29 3…" at bounding box center [604, 303] width 110 height 25
select select "8"
click at [549, 290] on select "1 2 3 4 5 6 7 8 9 10 11 12 13 14 15 16 17 18 19 20 21 22 23 24 25 26 27 28 29 3…" at bounding box center [604, 303] width 110 height 25
click at [710, 310] on input "[DATE]" at bounding box center [726, 303] width 110 height 25
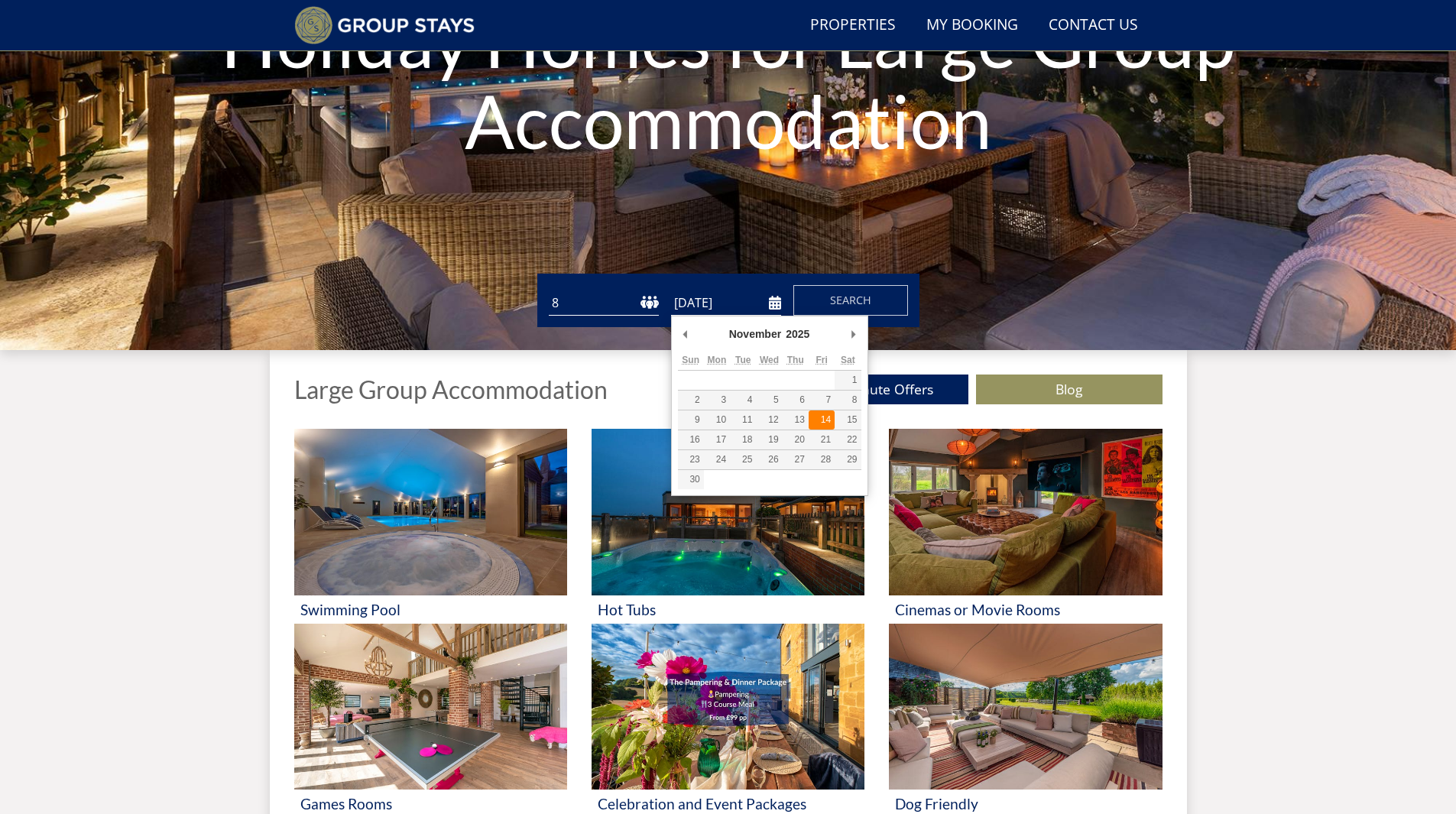
type input "[DATE]"
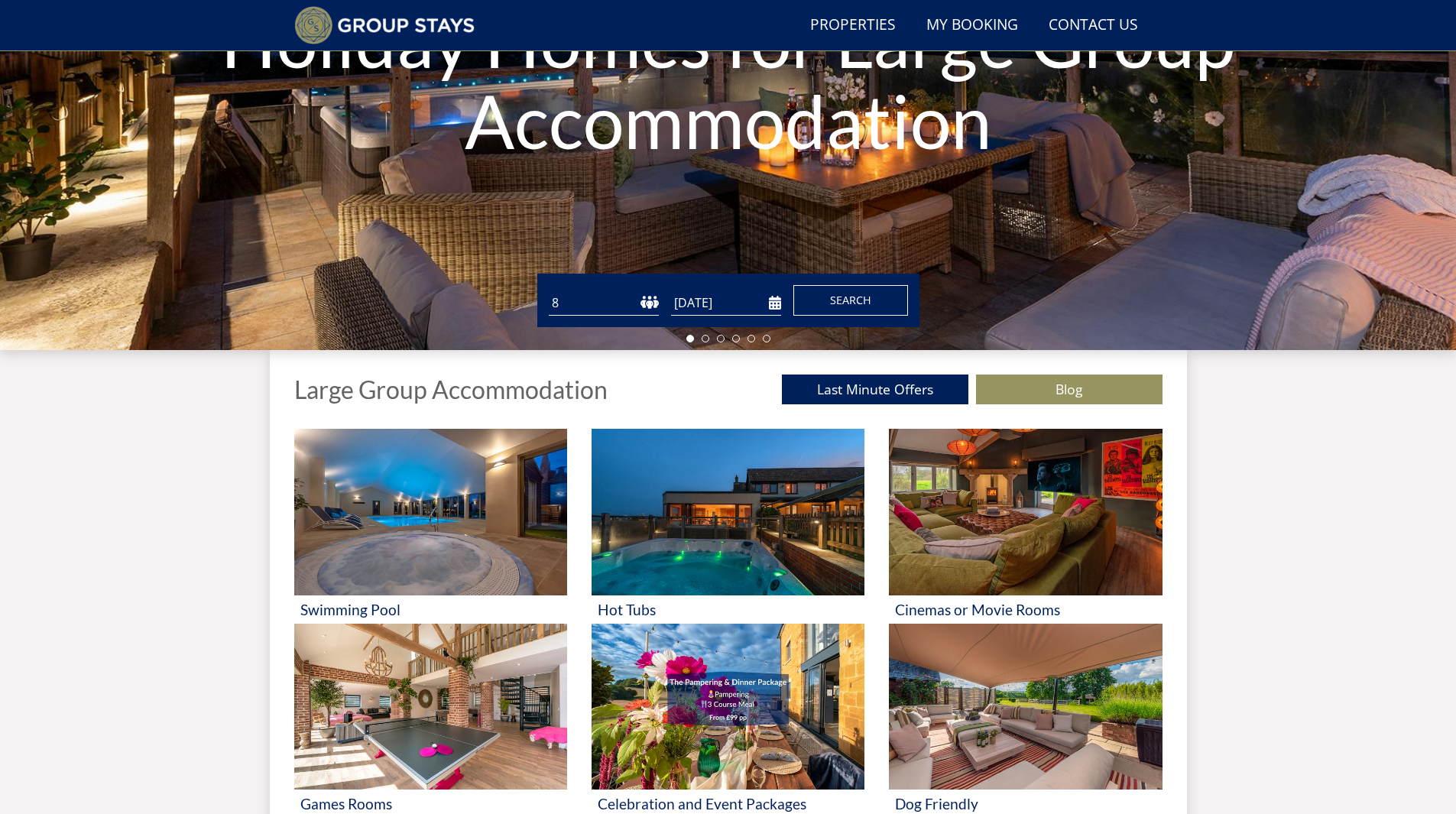
click at [852, 304] on span "Search" at bounding box center [851, 300] width 42 height 14
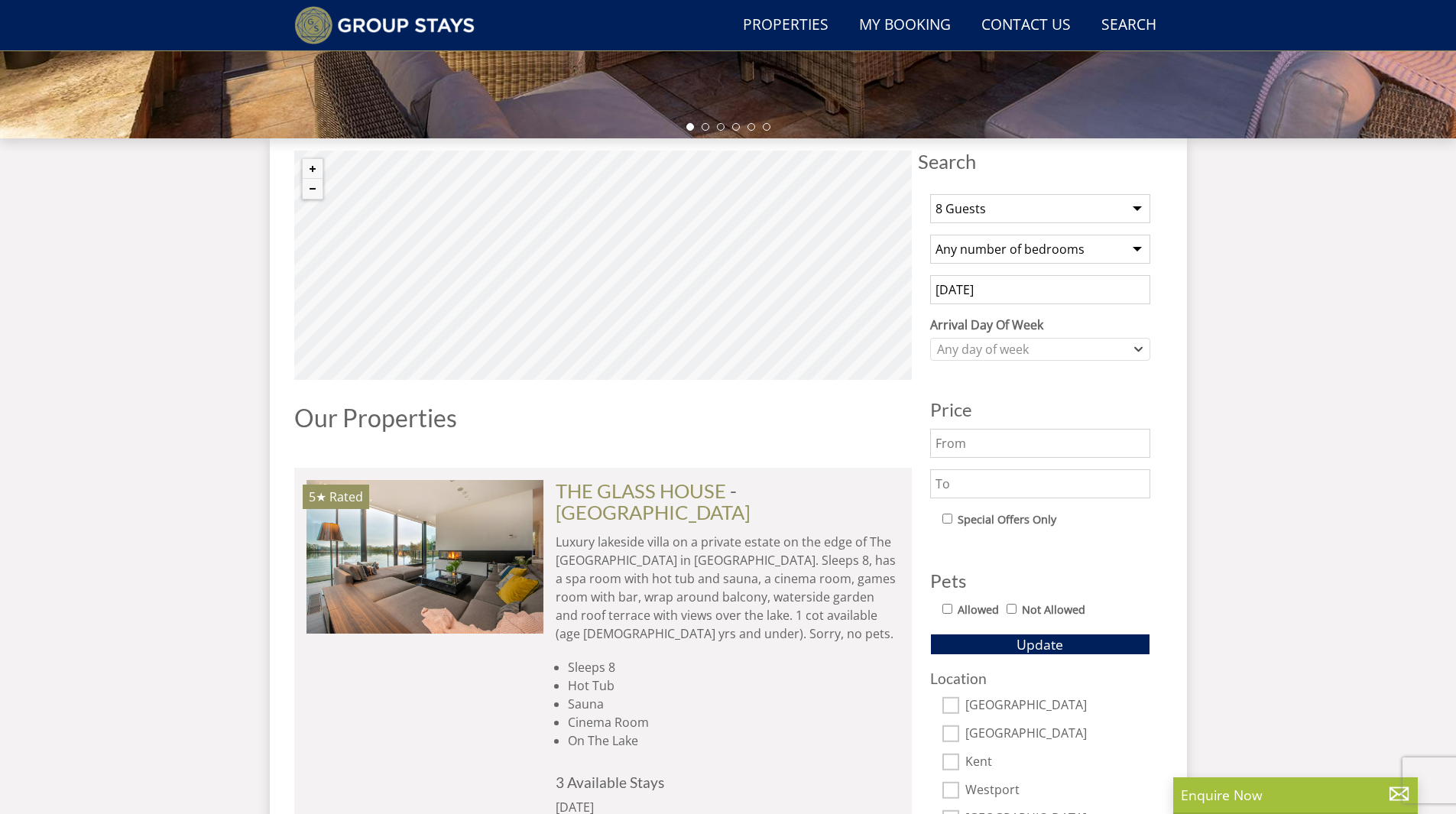
scroll to position [518, 0]
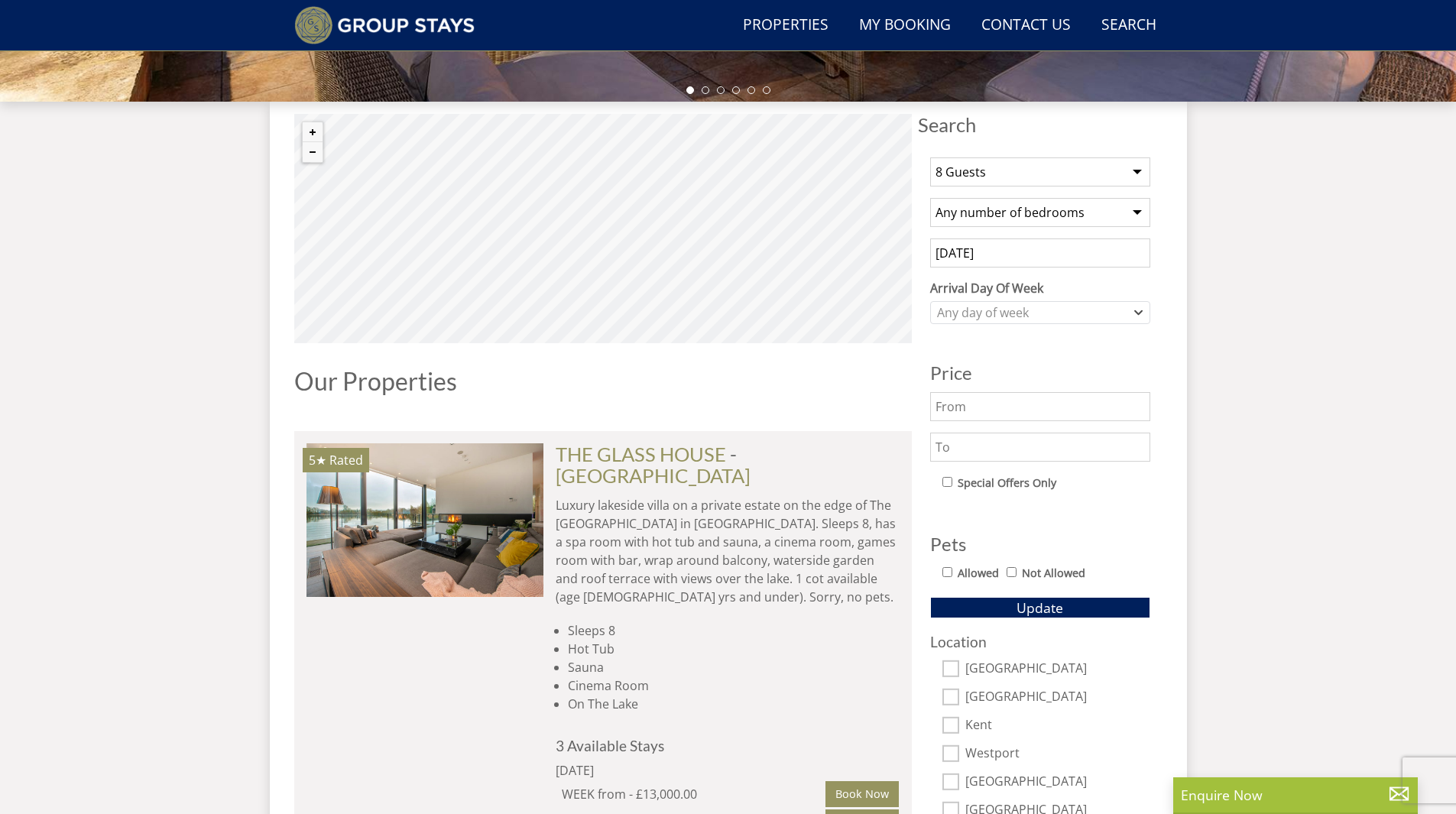
click at [1021, 439] on input "text" at bounding box center [1040, 447] width 220 height 29
type input "1600"
click at [1059, 607] on span "Update" at bounding box center [1040, 607] width 47 height 19
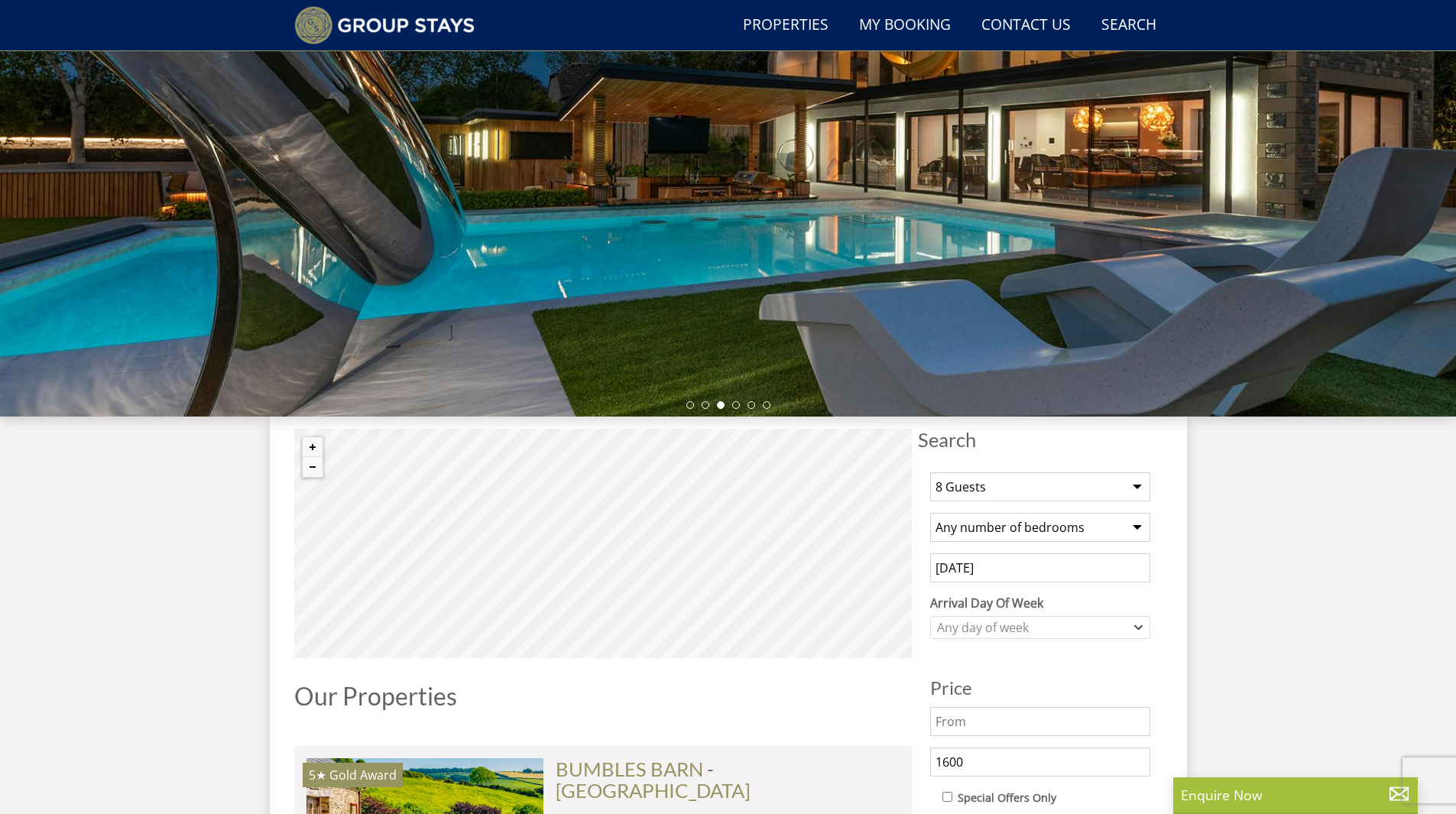
scroll to position [438, 0]
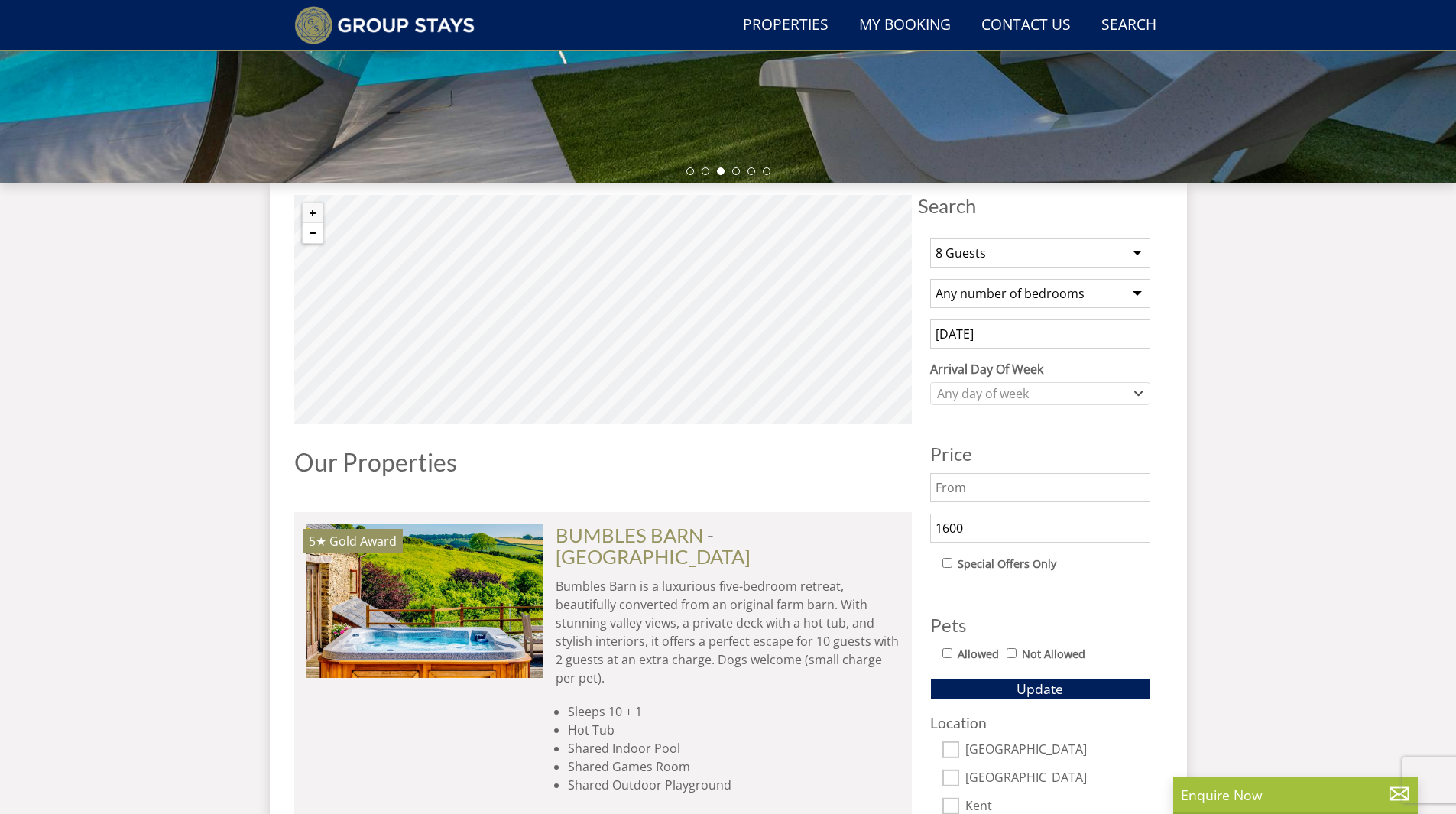
click at [320, 234] on button "Zoom out" at bounding box center [312, 233] width 20 height 20
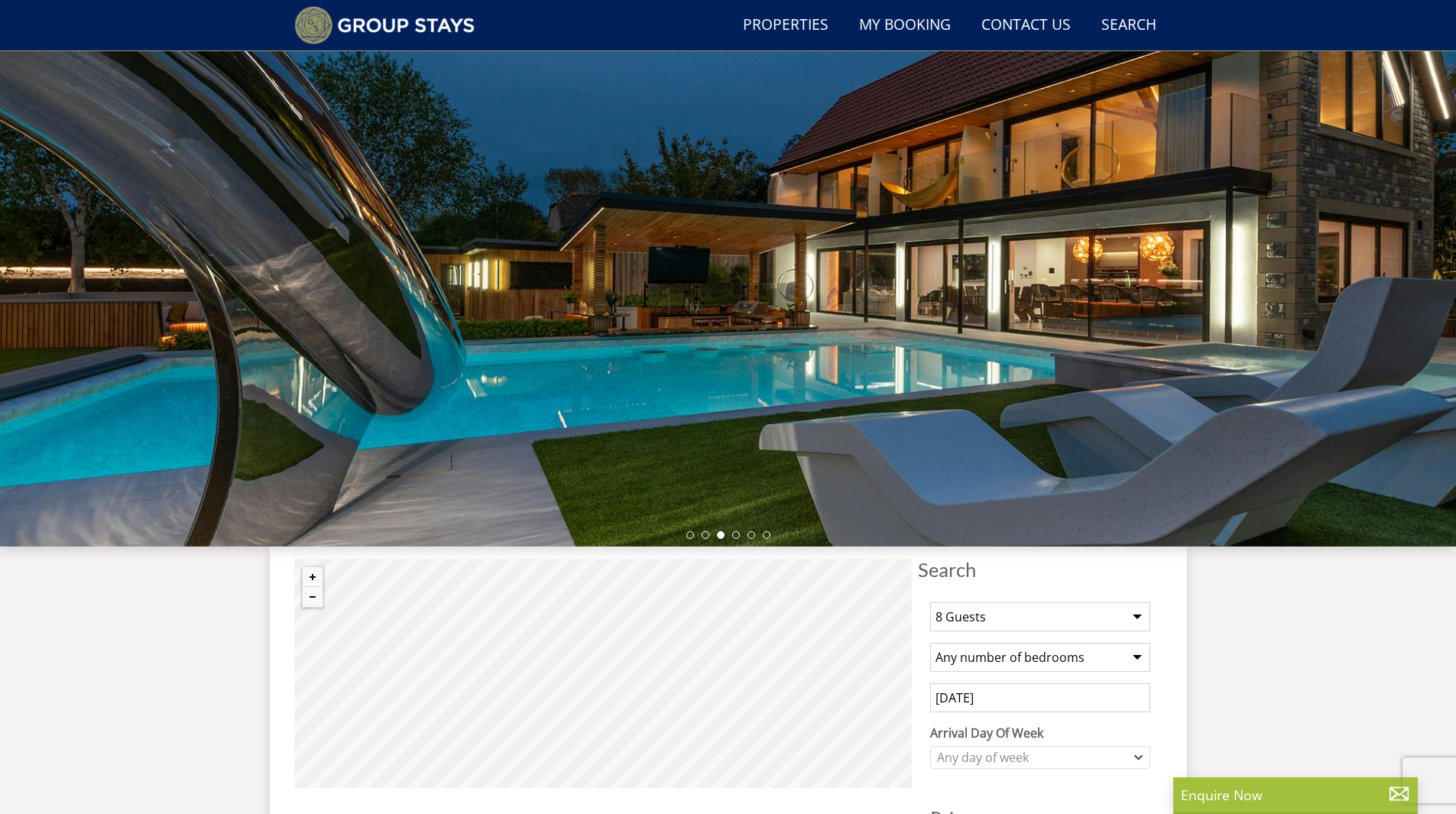
scroll to position [0, 0]
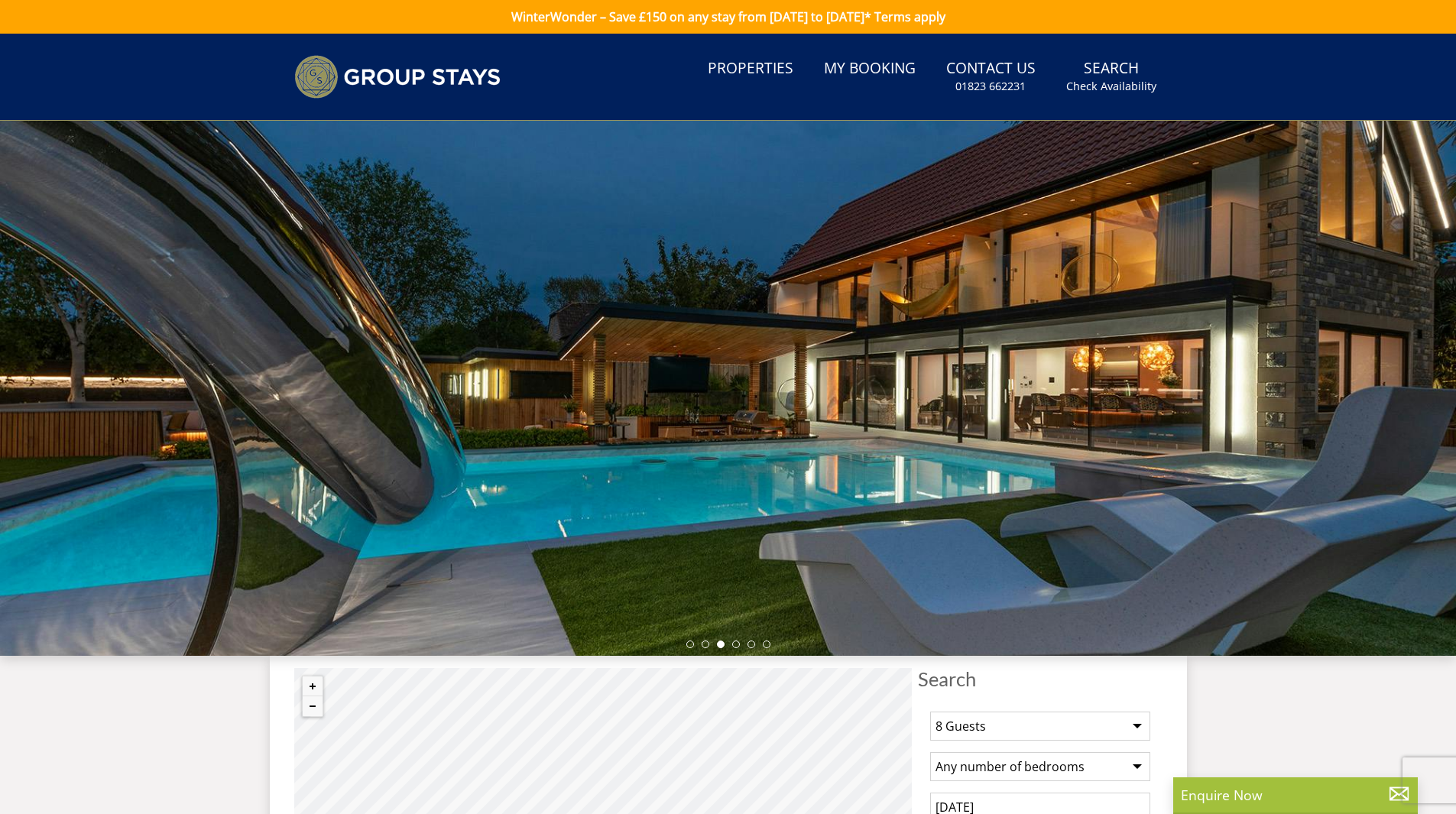
scroll to position [270, 0]
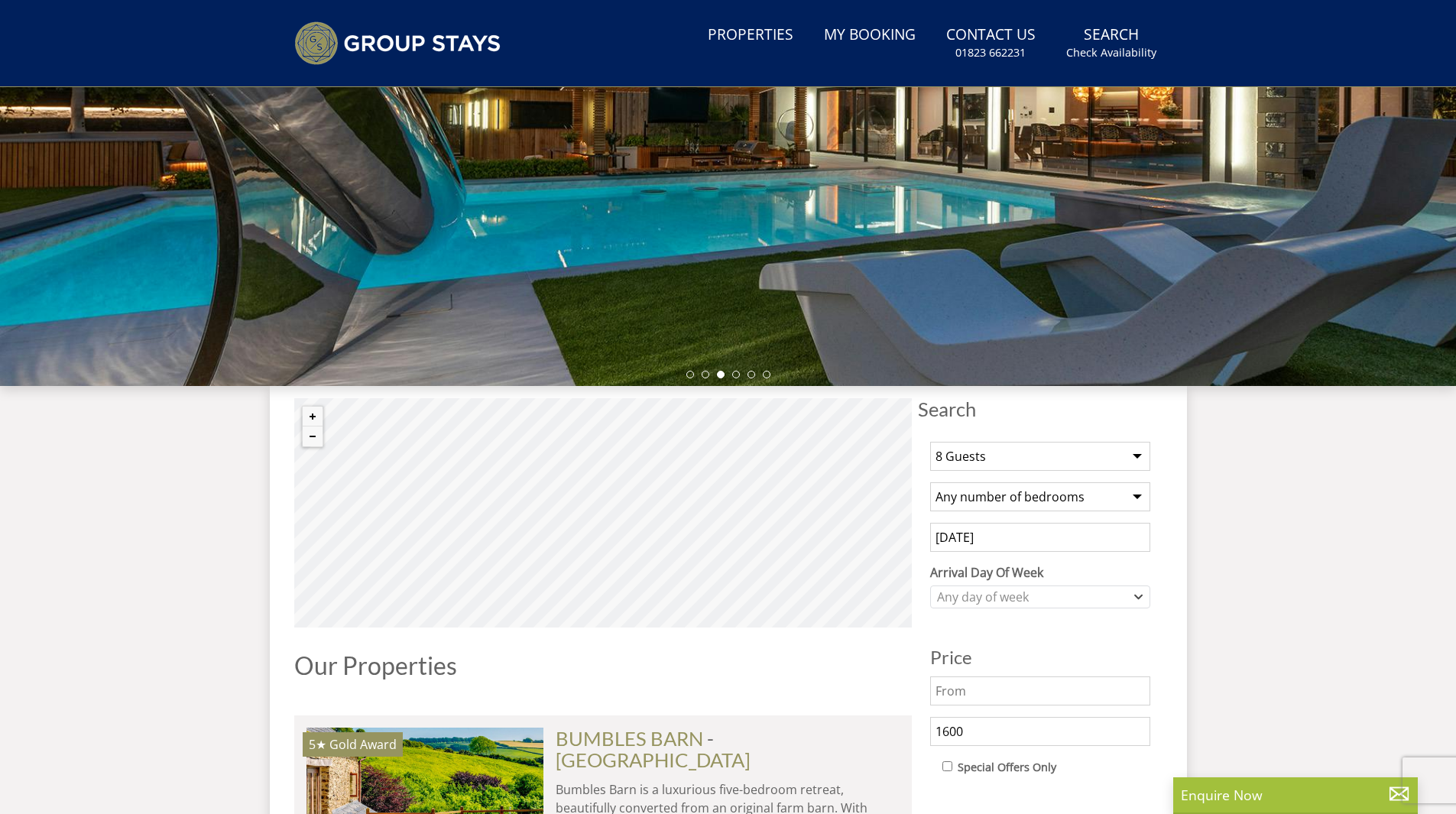
select select "8"
